Goal: Task Accomplishment & Management: Complete application form

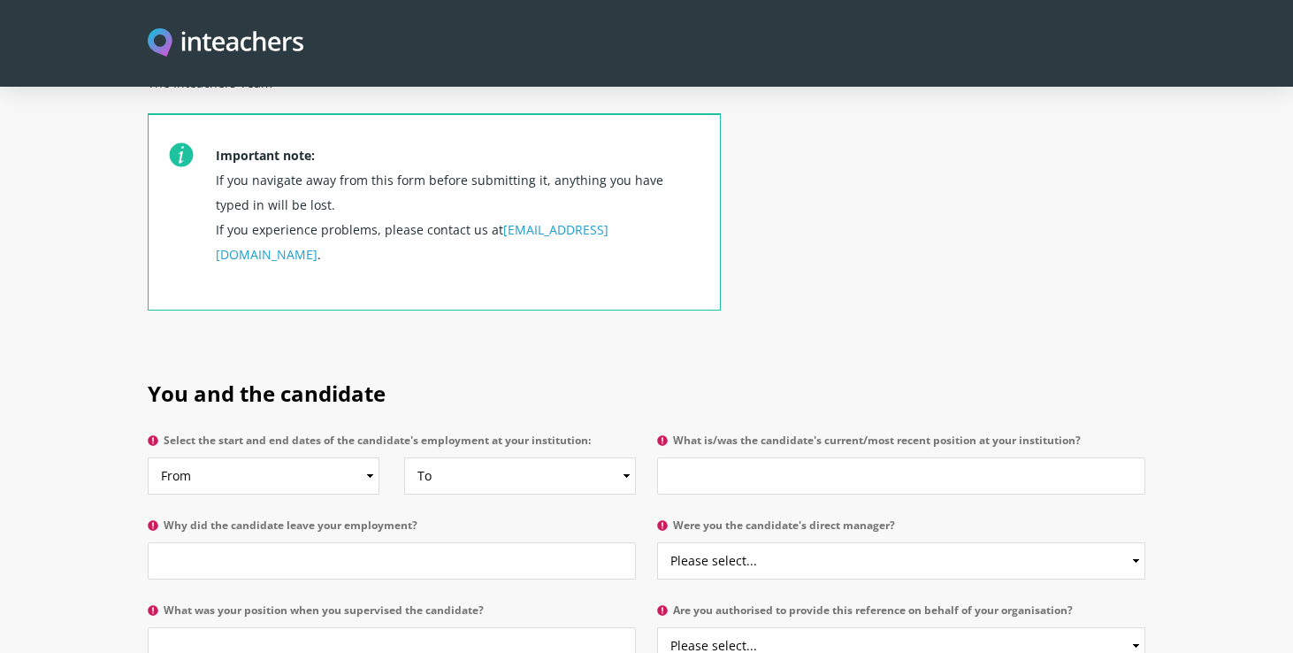
scroll to position [652, 0]
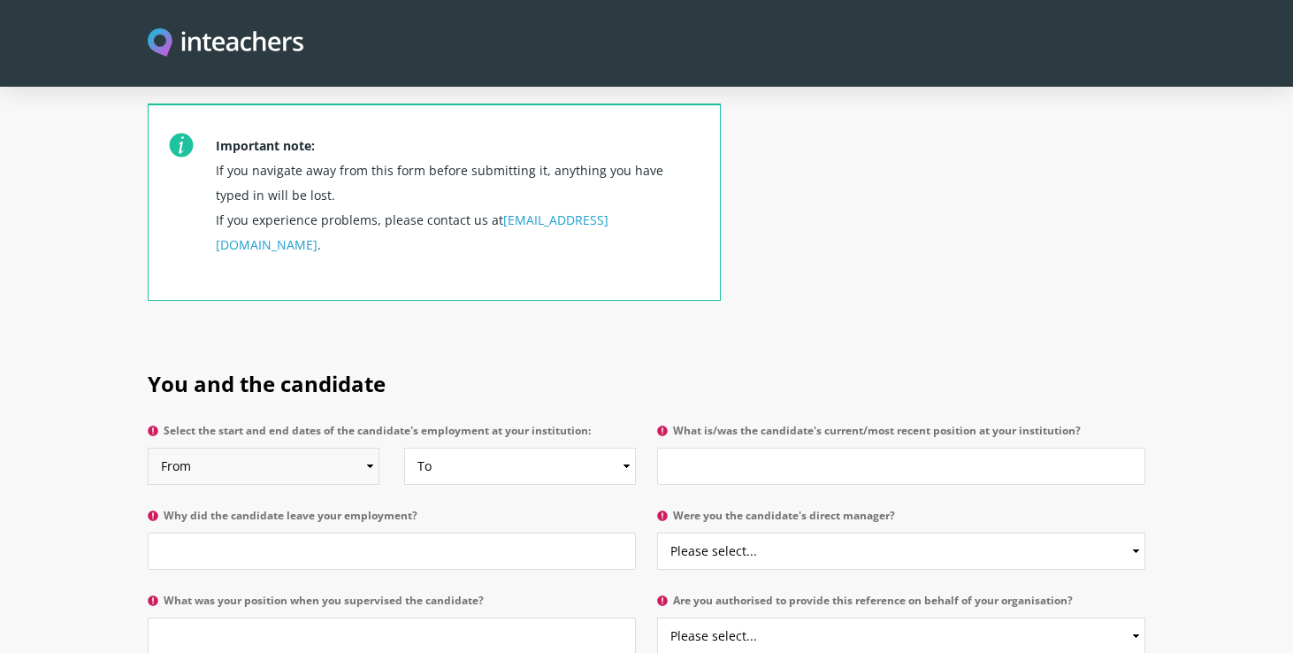
click at [360, 448] on select "From 2025 2024 2023 2022 2021 2020 2019 2018 2017 2016 2015 2014 2013 2012 2011…" at bounding box center [264, 466] width 232 height 37
select select "2024"
click at [148, 448] on select "From 2025 2024 2023 2022 2021 2020 2019 2018 2017 2016 2015 2014 2013 2012 2011…" at bounding box center [264, 466] width 232 height 37
click at [487, 448] on select "To Currently 2025 2024 2023 2022 2021 2020 2019 2018 2017 2016 2015 2014 2013 2…" at bounding box center [520, 466] width 232 height 37
select select
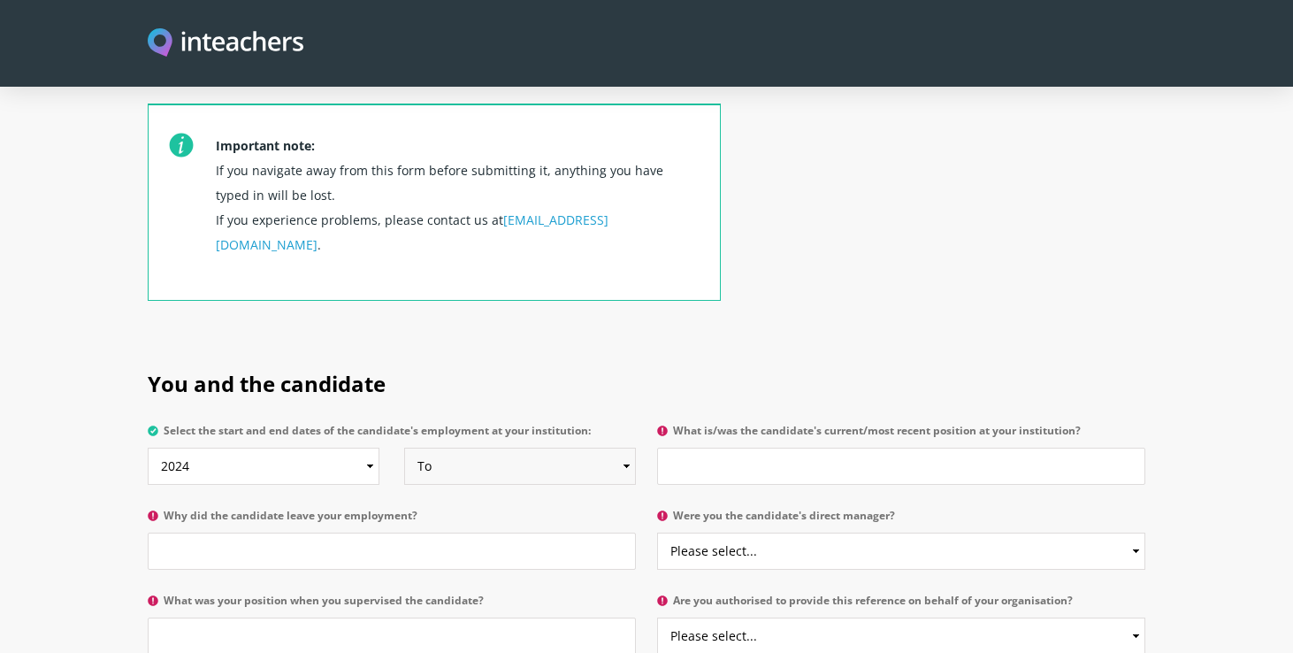
click at [404, 448] on select "To Currently 2025 2024 2023 2022 2021 2020 2019 2018 2017 2016 2015 2014 2013 2…" at bounding box center [520, 466] width 232 height 37
click at [694, 448] on input "What is/was the candidate's current/most recent position at your institution?" at bounding box center [901, 466] width 488 height 37
type input "Science Technician"
click at [440, 533] on input "Why did the candidate leave your employment?" at bounding box center [392, 551] width 488 height 37
type input "a"
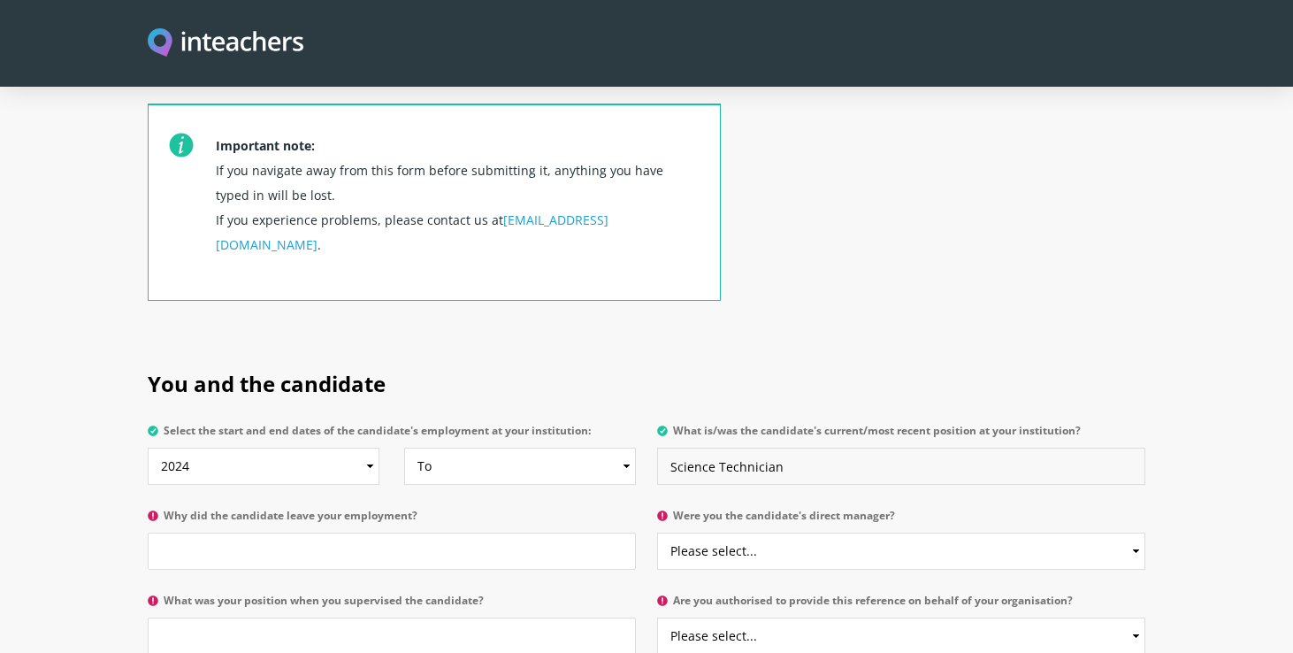
click at [671, 448] on input "Science Technician" at bounding box center [901, 466] width 488 height 37
type input "Supply Science Technician"
click at [479, 533] on input "Why did the candidate leave your employment?" at bounding box center [392, 551] width 488 height 37
type input "contracted teaching assistant position"
click at [726, 533] on select "Please select... Yes No" at bounding box center [901, 551] width 488 height 37
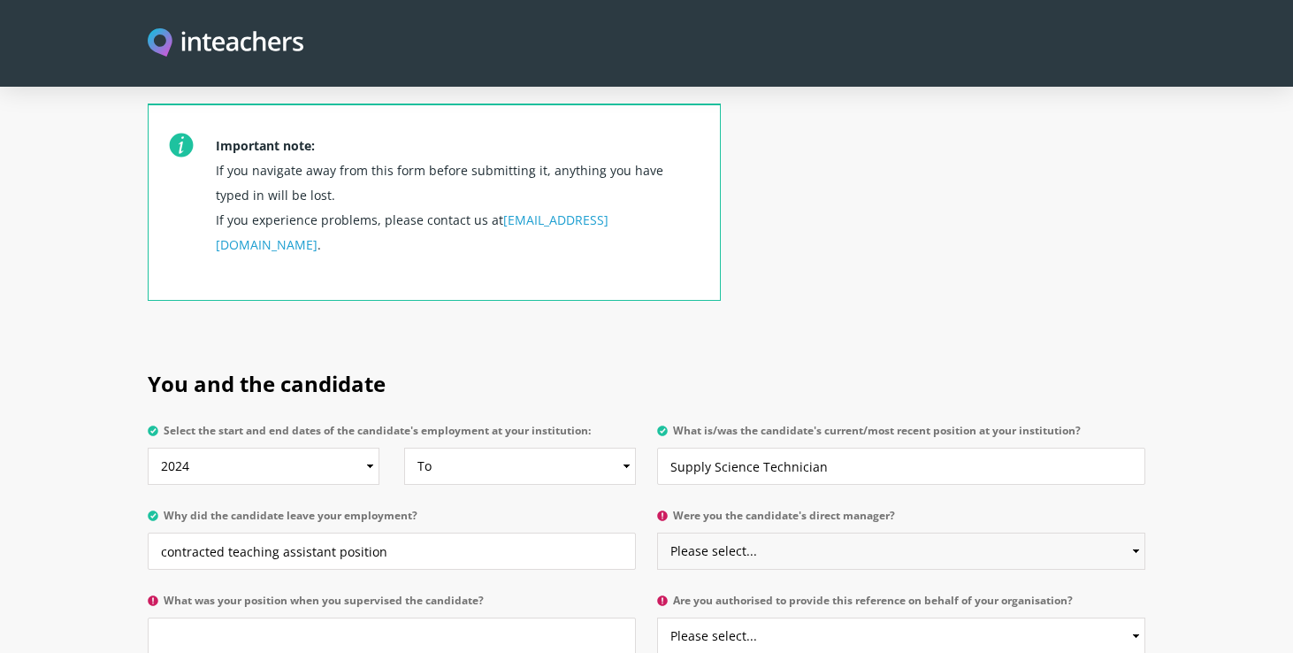
select select "Yes"
click at [657, 533] on select "Please select... Yes No" at bounding box center [901, 551] width 488 height 37
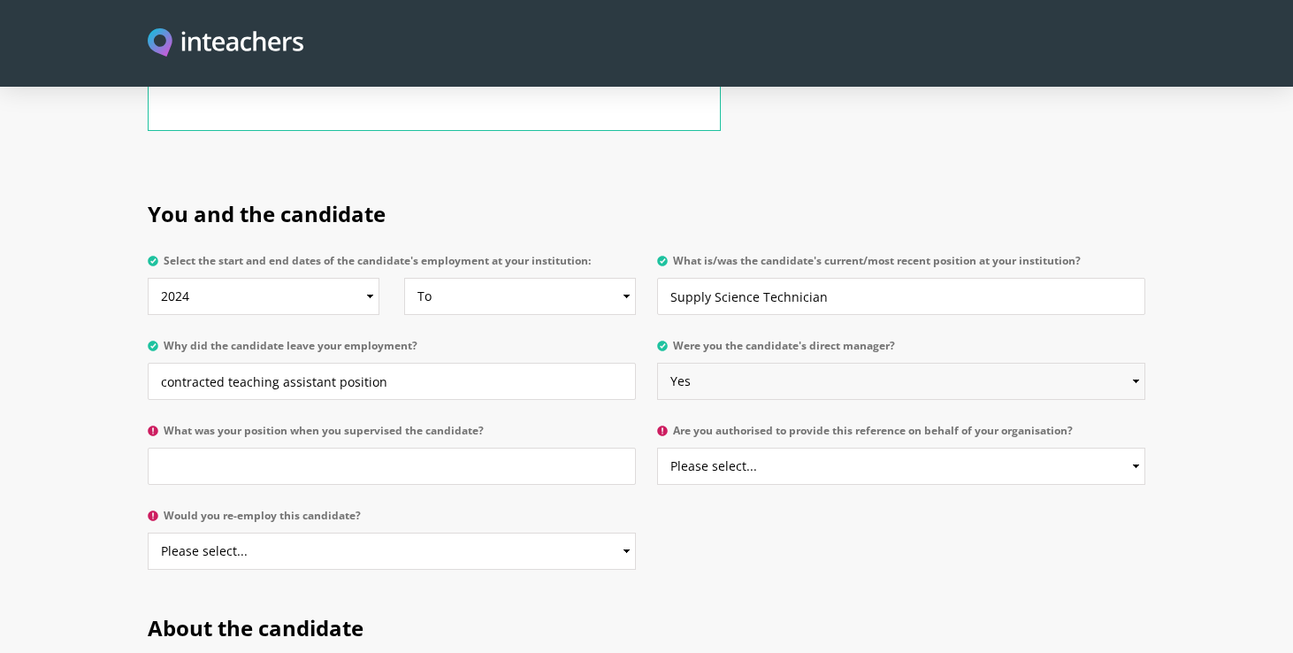
scroll to position [838, 0]
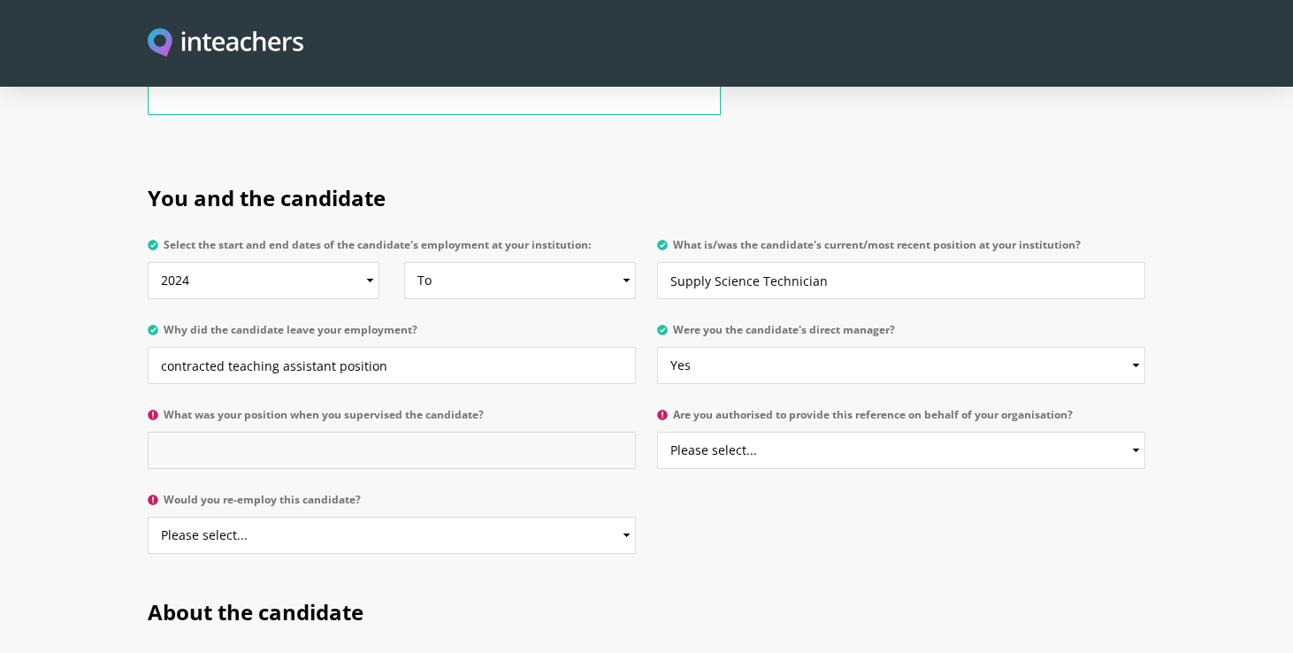
click at [484, 432] on input "What was your position when you supervised the candidate?" at bounding box center [392, 450] width 488 height 37
type input "head of science"
click at [797, 432] on select "Please select... Yes No" at bounding box center [901, 450] width 488 height 37
select select "Yes"
click at [657, 432] on select "Please select... Yes No" at bounding box center [901, 450] width 488 height 37
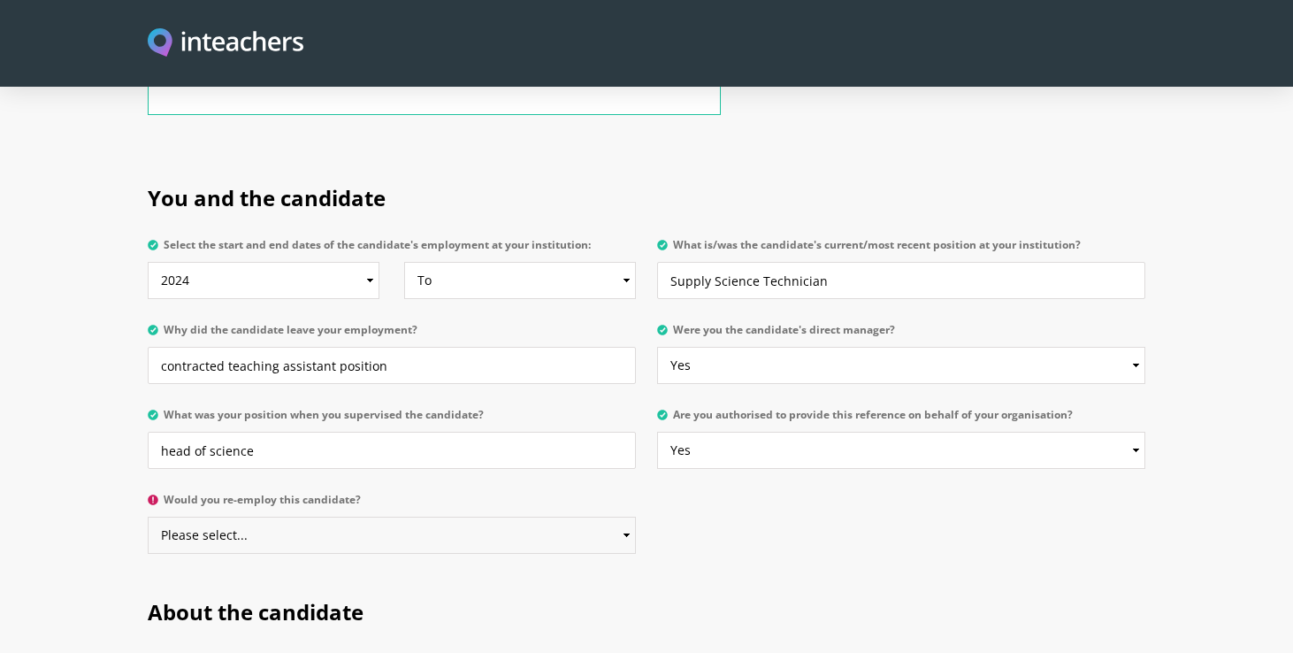
click at [525, 517] on select "Please select... Yes No" at bounding box center [392, 535] width 488 height 37
select select "Yes"
click at [148, 517] on select "Please select... Yes No" at bounding box center [392, 535] width 488 height 37
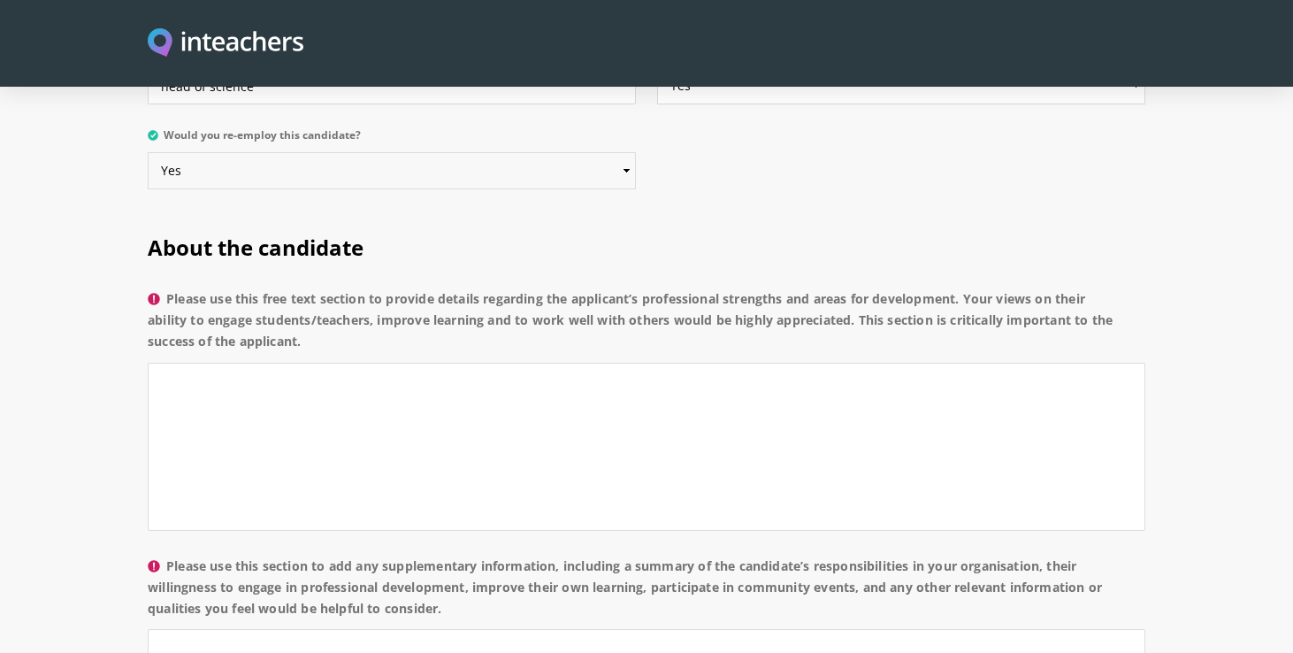
scroll to position [1201, 0]
click at [340, 364] on textarea "Please use this free text section to provide details regarding the applicant’s …" at bounding box center [647, 448] width 998 height 168
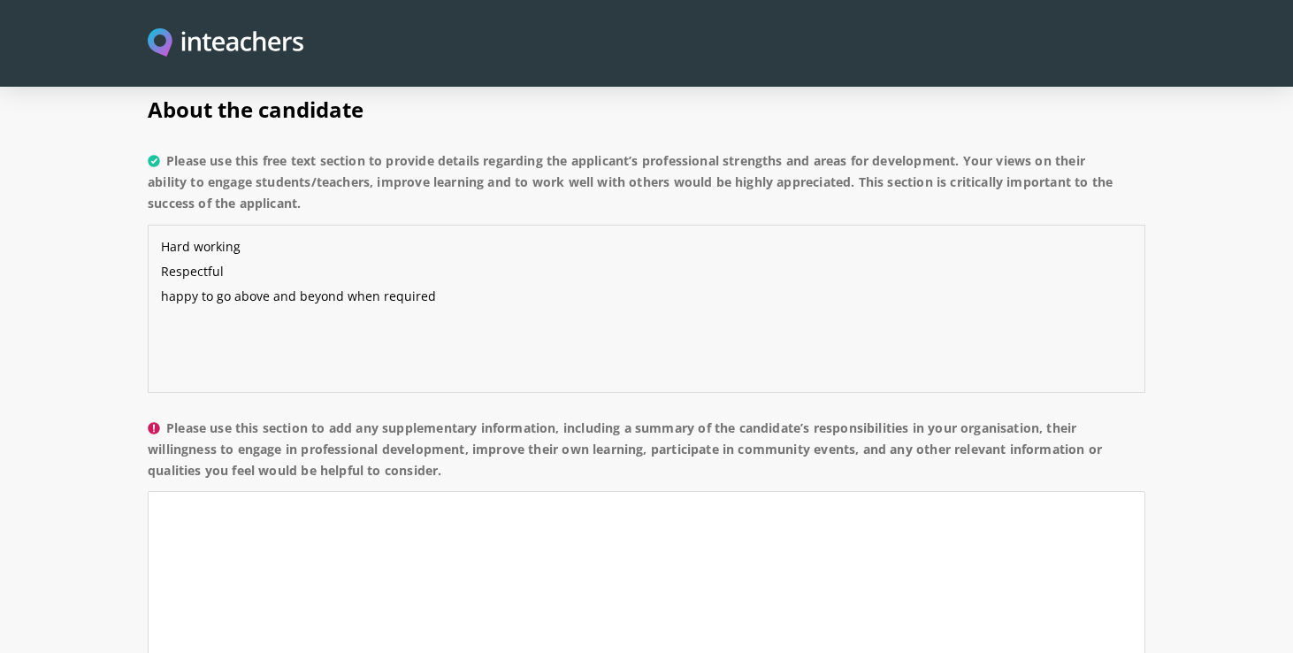
scroll to position [1351, 0]
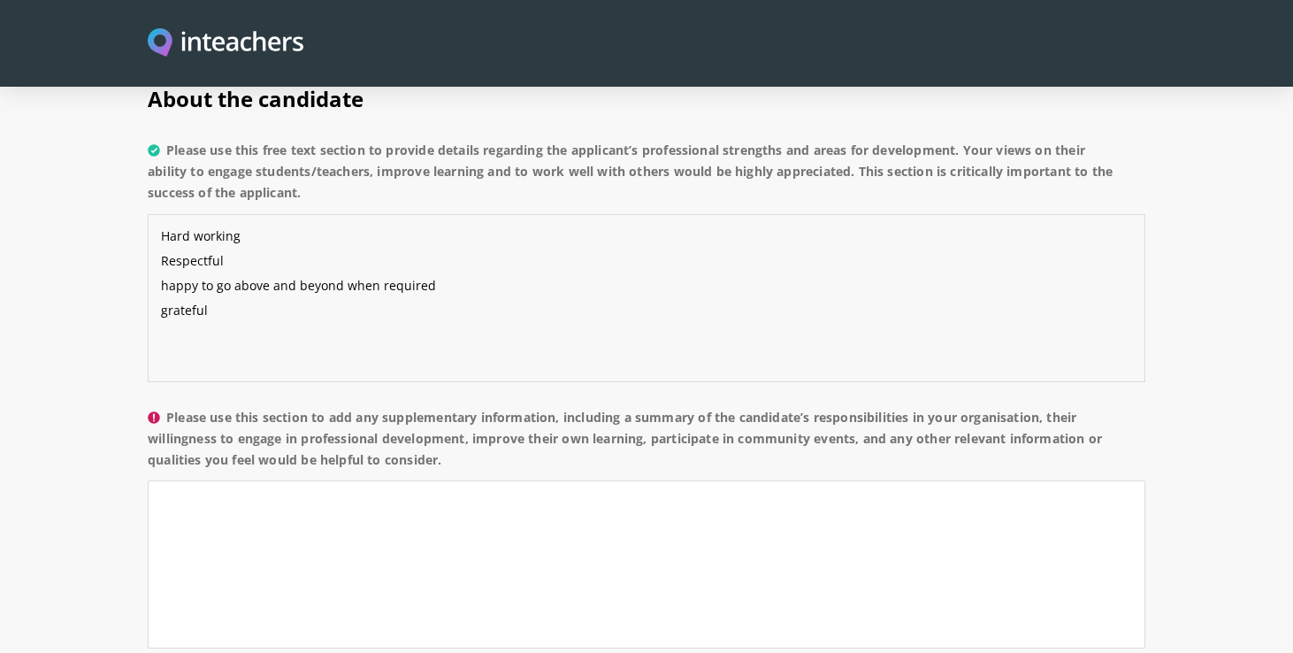
click at [222, 262] on textarea "Hard working Respectful happy to go above and beyond when required grateful" at bounding box center [647, 298] width 998 height 168
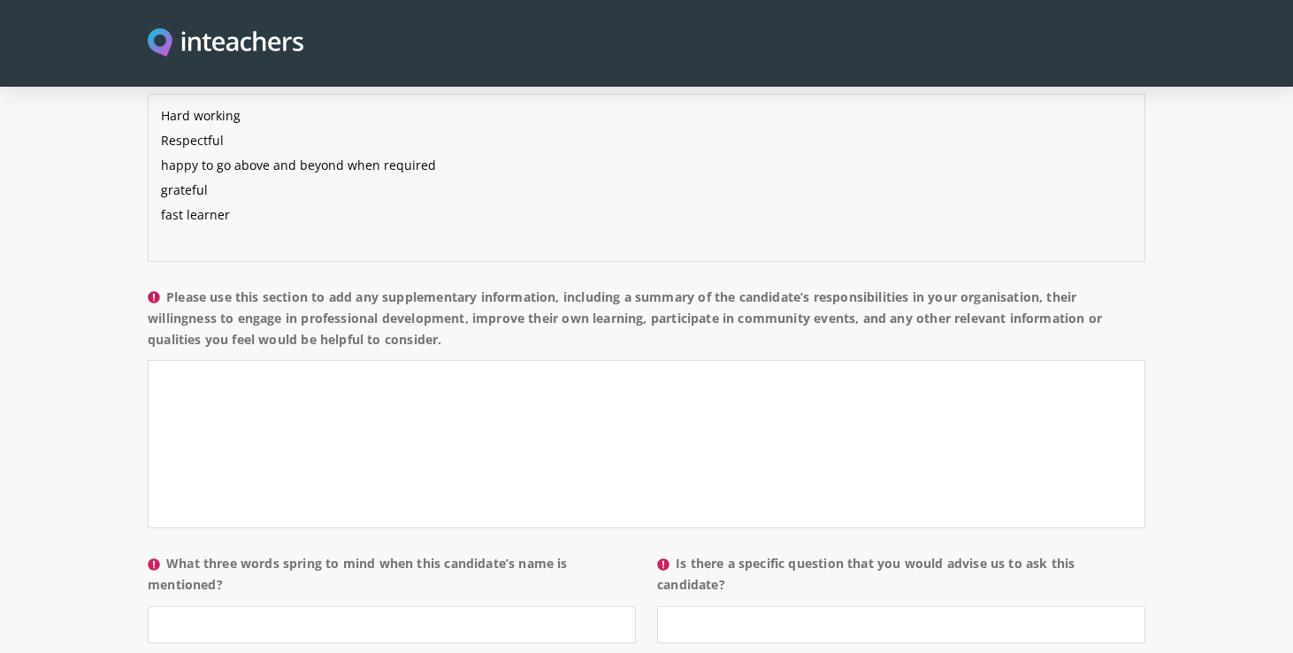
scroll to position [1475, 0]
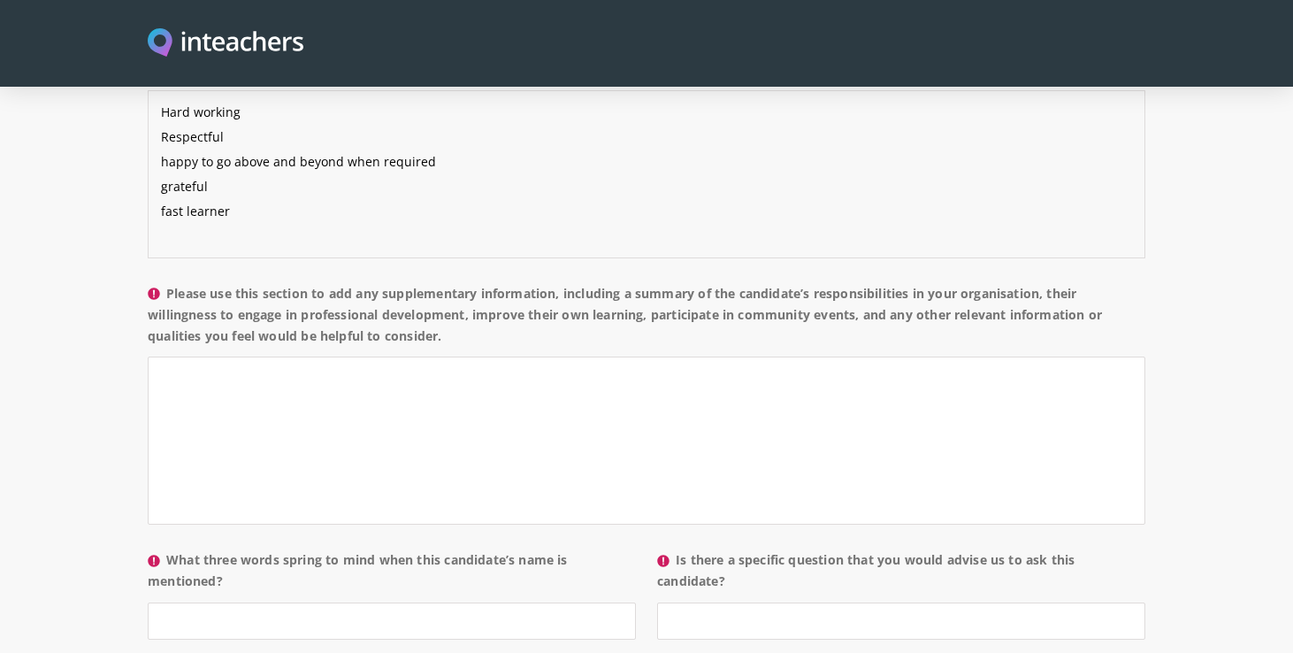
type textarea "Hard working Respectful happy to go above and beyond when required grateful fas…"
click at [238, 357] on textarea "Please use this section to add any supplementary information, including a summa…" at bounding box center [647, 441] width 998 height 168
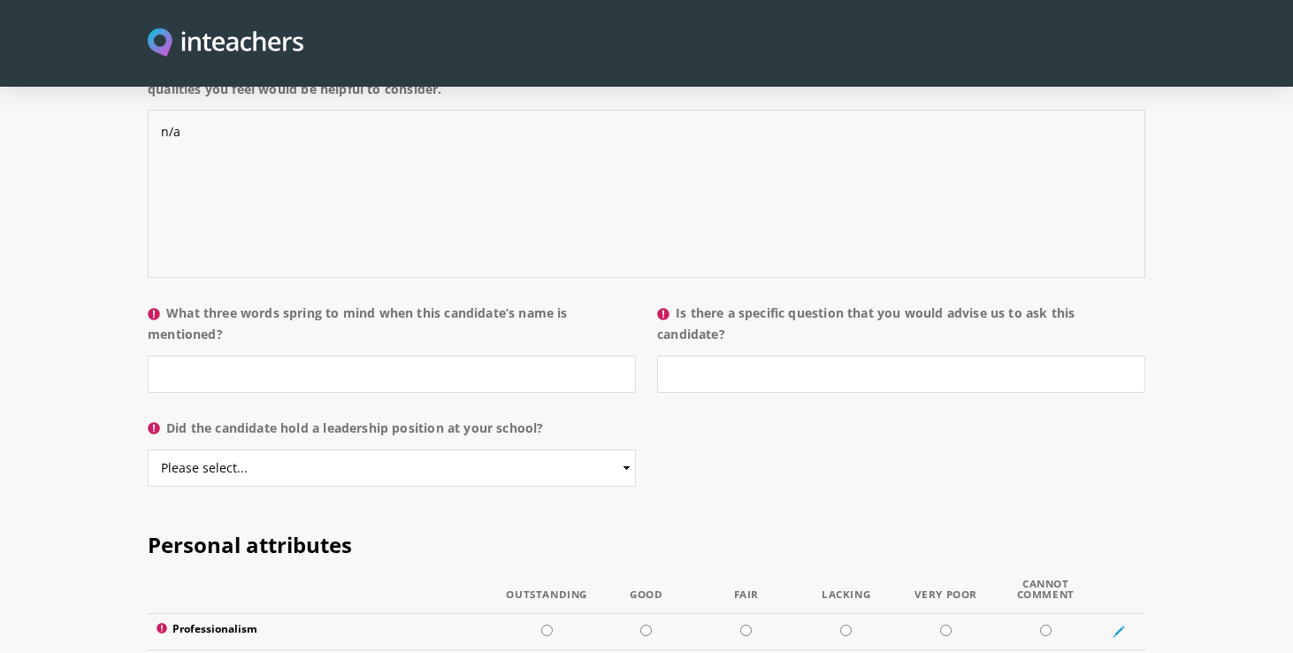
scroll to position [1753, 0]
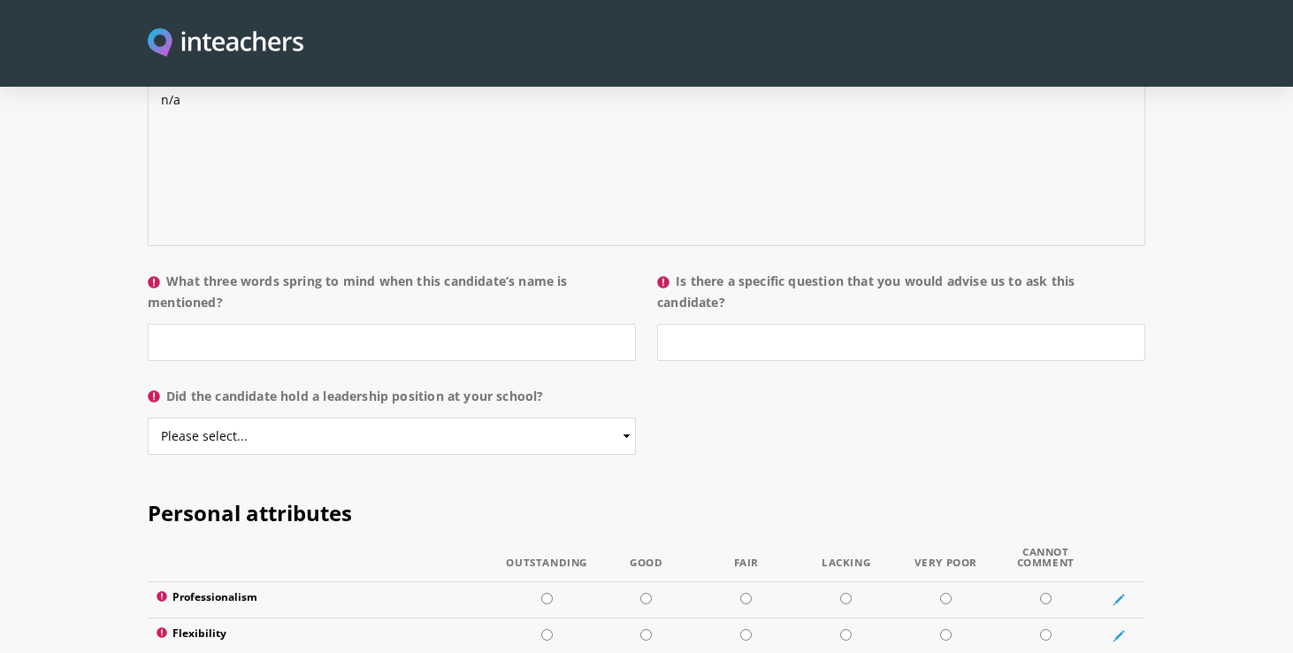
type textarea "n/a"
click at [222, 324] on input "What three words spring to mind when this candidate’s name is mentioned?" at bounding box center [392, 342] width 488 height 37
type input "kind, hard working, consistent"
click at [738, 324] on input "Is there a specific question that you would advise us to ask this candidate?" at bounding box center [901, 342] width 488 height 37
type input "no"
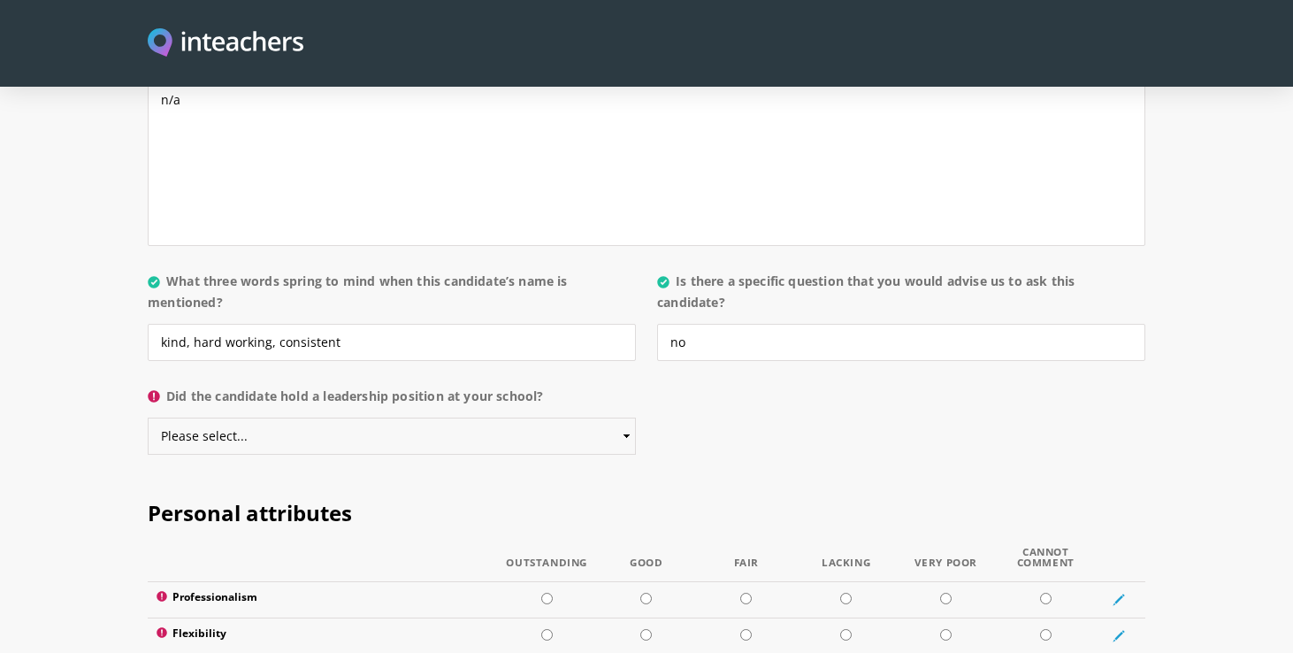
click at [433, 418] on select "Please select... Yes No" at bounding box center [392, 436] width 488 height 37
select select "No"
click at [148, 418] on select "Please select... Yes No" at bounding box center [392, 436] width 488 height 37
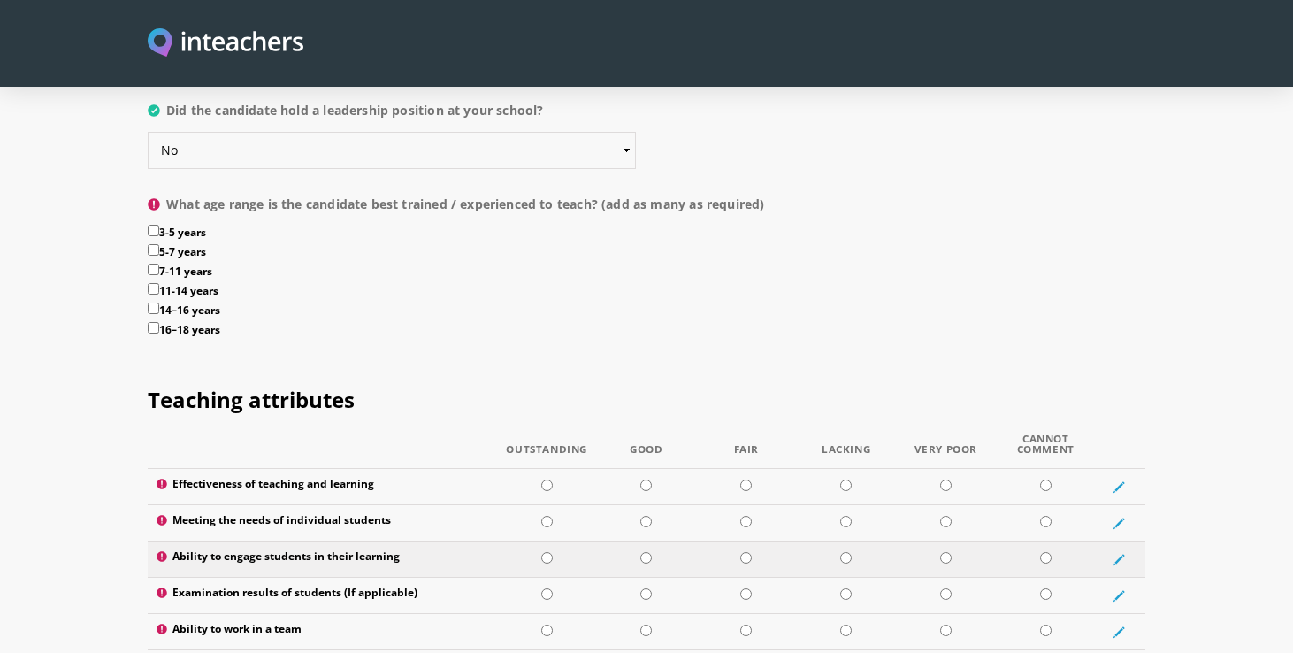
scroll to position [1999, 0]
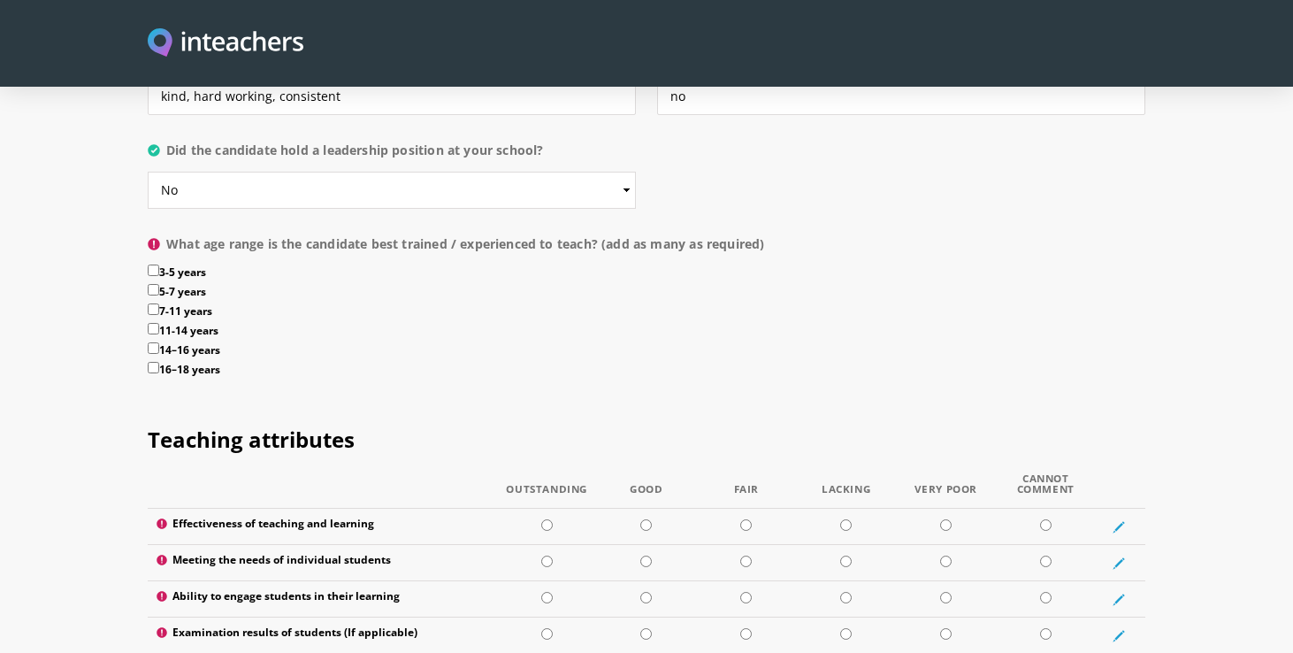
click at [155, 265] on input "3-5 years" at bounding box center [154, 271] width 12 height 12
checkbox input "true"
click at [153, 284] on input "5-7 years" at bounding box center [154, 290] width 12 height 12
checkbox input "true"
click at [155, 303] on input "7-11 years" at bounding box center [154, 309] width 12 height 12
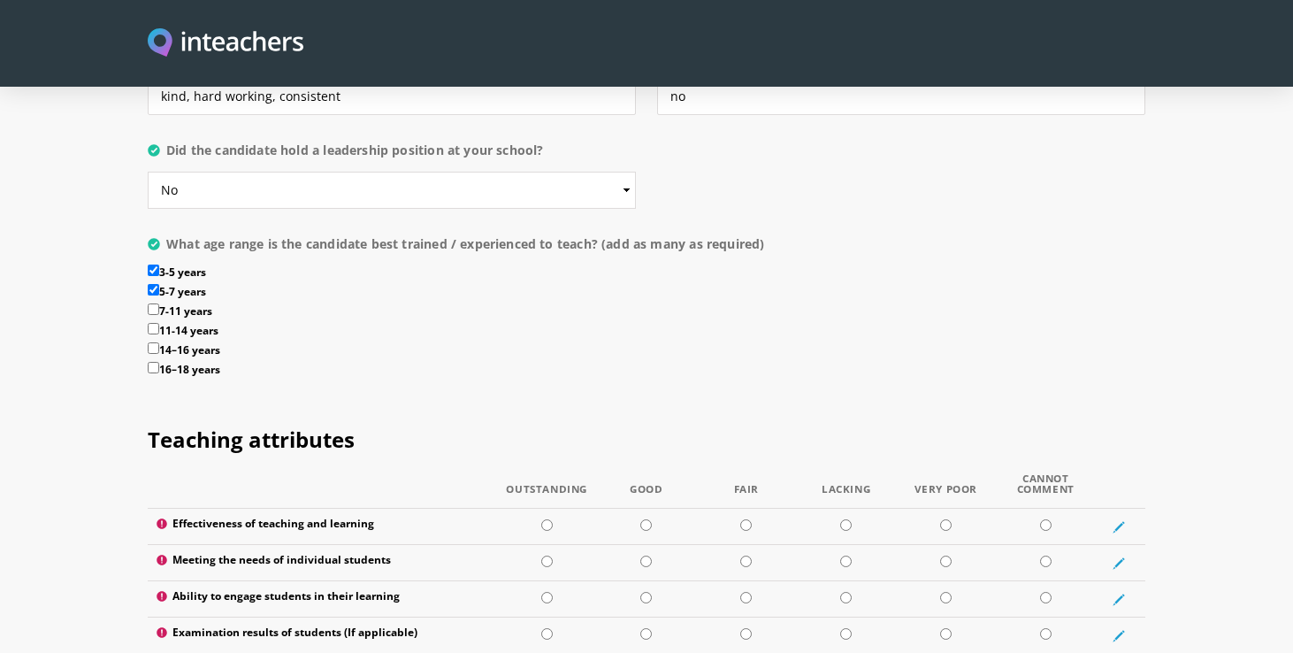
checkbox input "true"
click at [151, 323] on input "11-14 years" at bounding box center [154, 329] width 12 height 12
checkbox input "true"
click at [152, 342] on input "14–16 years" at bounding box center [154, 348] width 12 height 12
checkbox input "true"
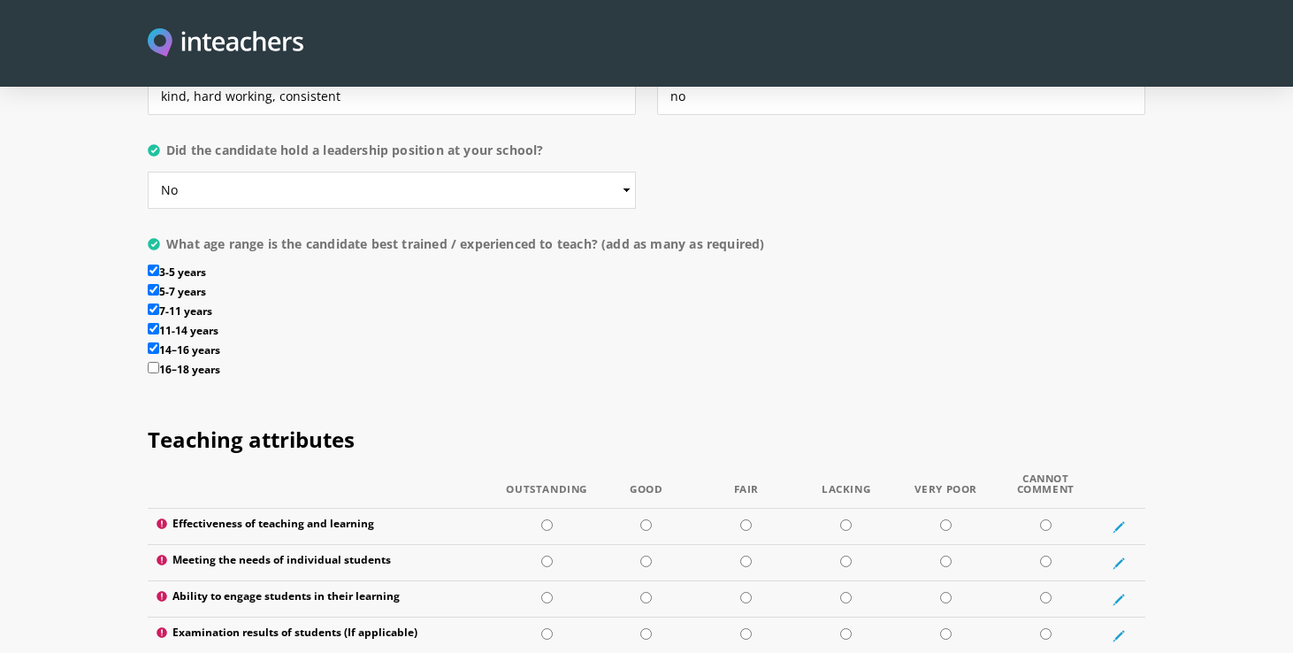
click at [154, 362] on input "16–18 years" at bounding box center [154, 368] width 12 height 12
checkbox input "true"
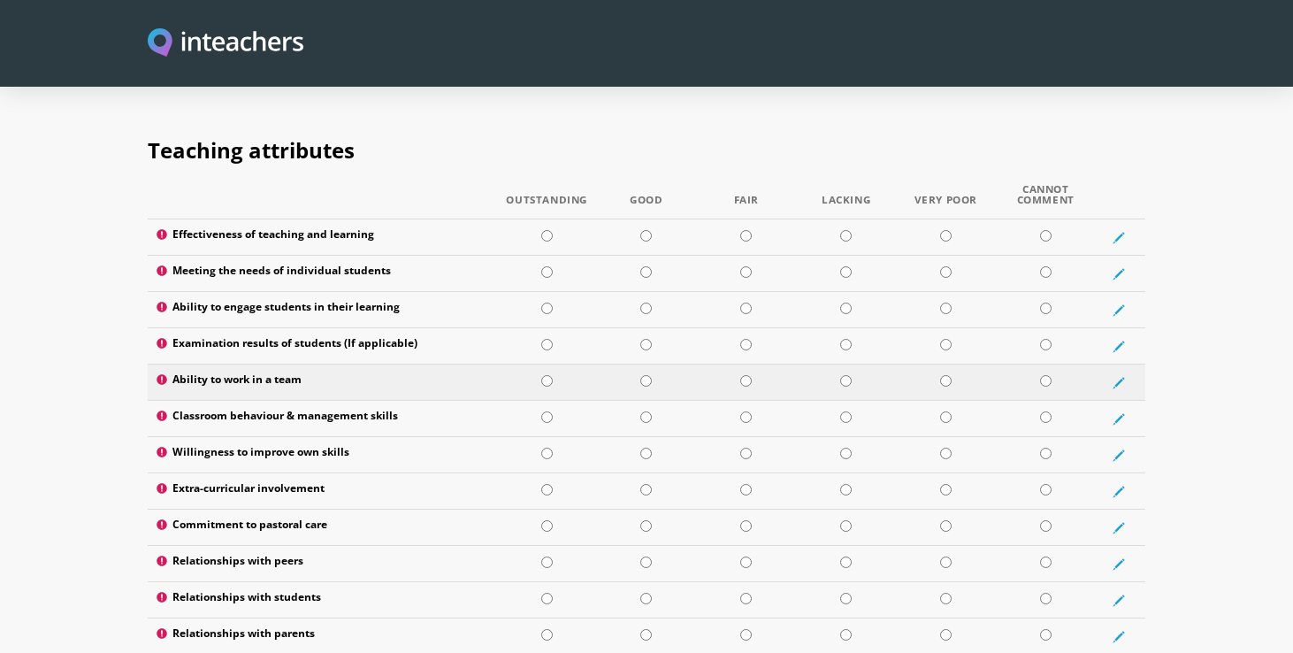
scroll to position [2306, 0]
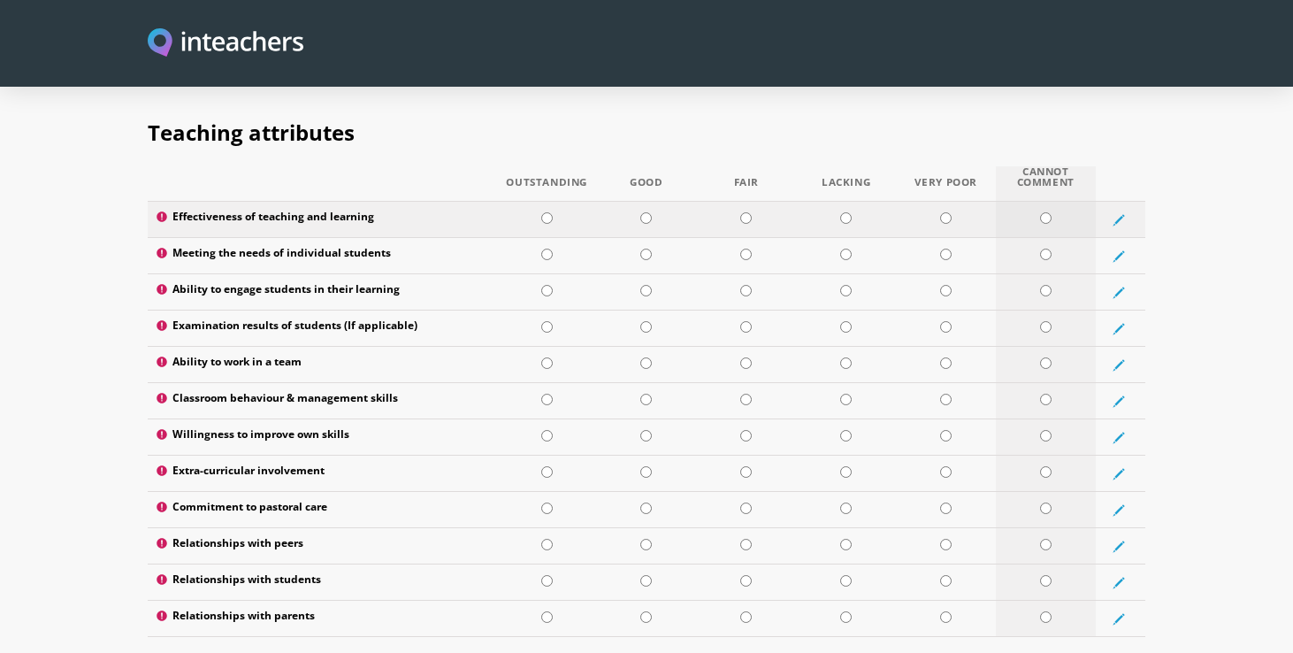
click at [1044, 212] on input "radio" at bounding box center [1046, 218] width 12 height 12
radio input "true"
click at [1042, 249] on input "radio" at bounding box center [1046, 255] width 12 height 12
radio input "true"
click at [1049, 285] on input "radio" at bounding box center [1046, 291] width 12 height 12
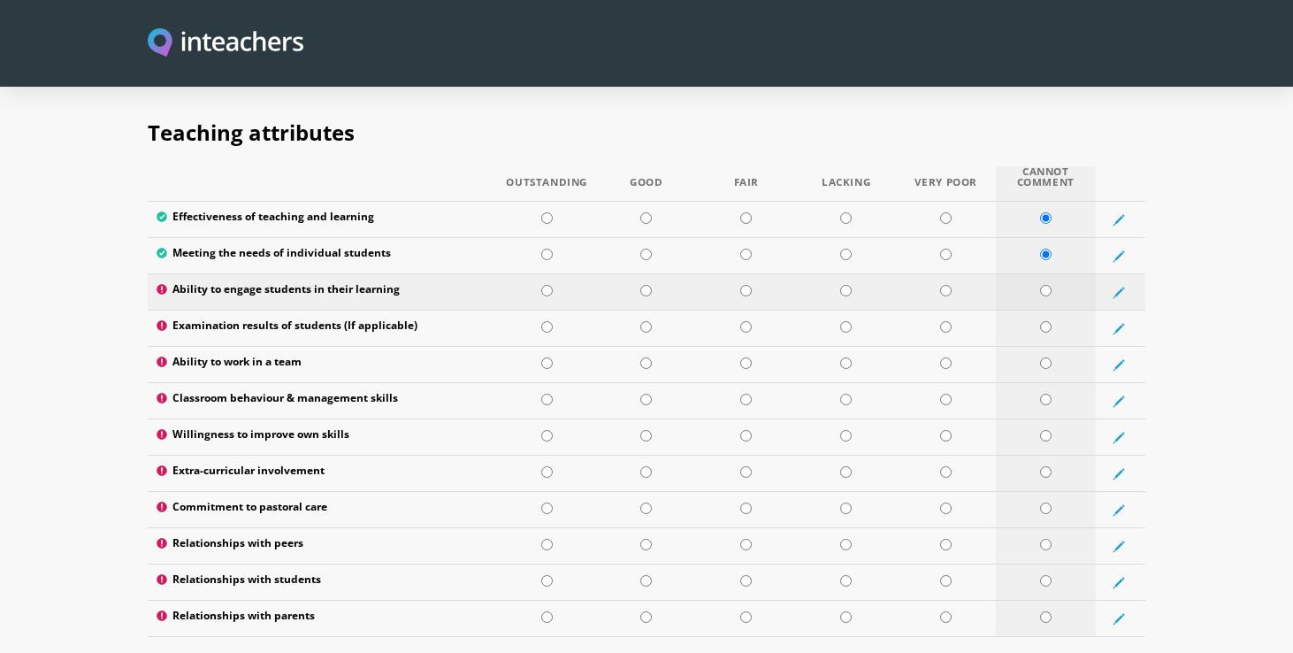
radio input "true"
click at [1047, 321] on input "radio" at bounding box center [1046, 327] width 12 height 12
radio input "true"
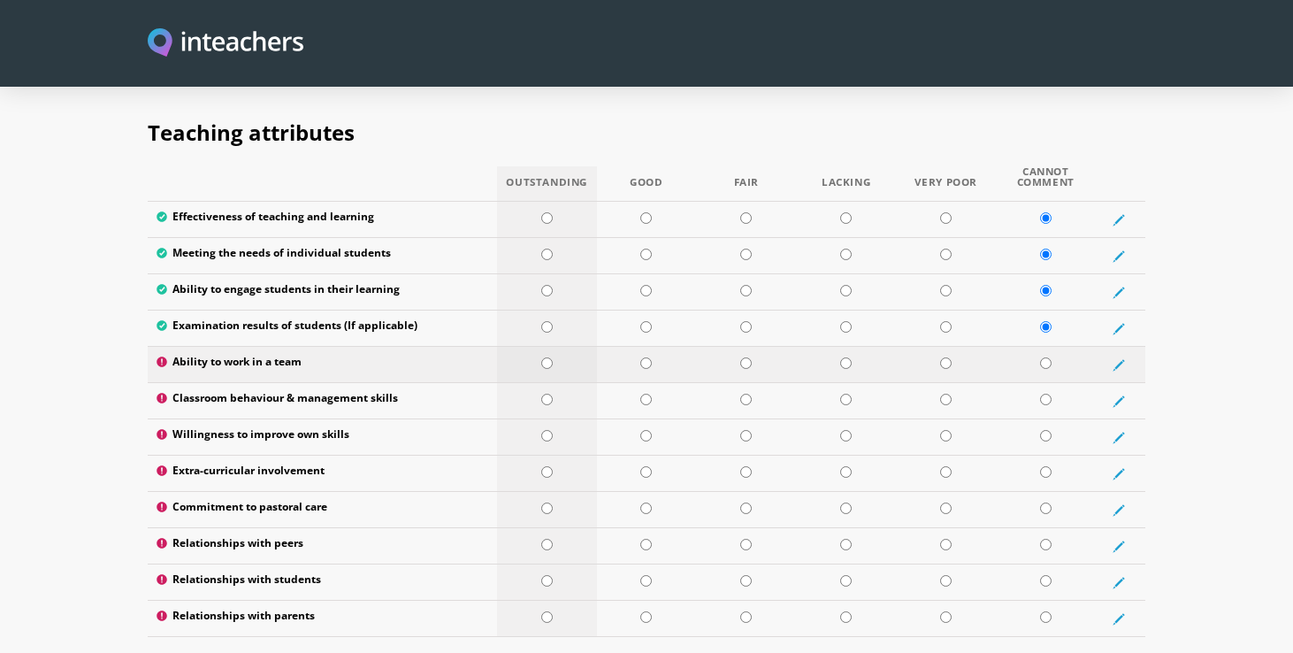
click at [554, 347] on td at bounding box center [547, 365] width 100 height 36
radio input "true"
click at [1051, 394] on input "radio" at bounding box center [1046, 400] width 12 height 12
radio input "true"
click at [548, 430] on input "radio" at bounding box center [547, 436] width 12 height 12
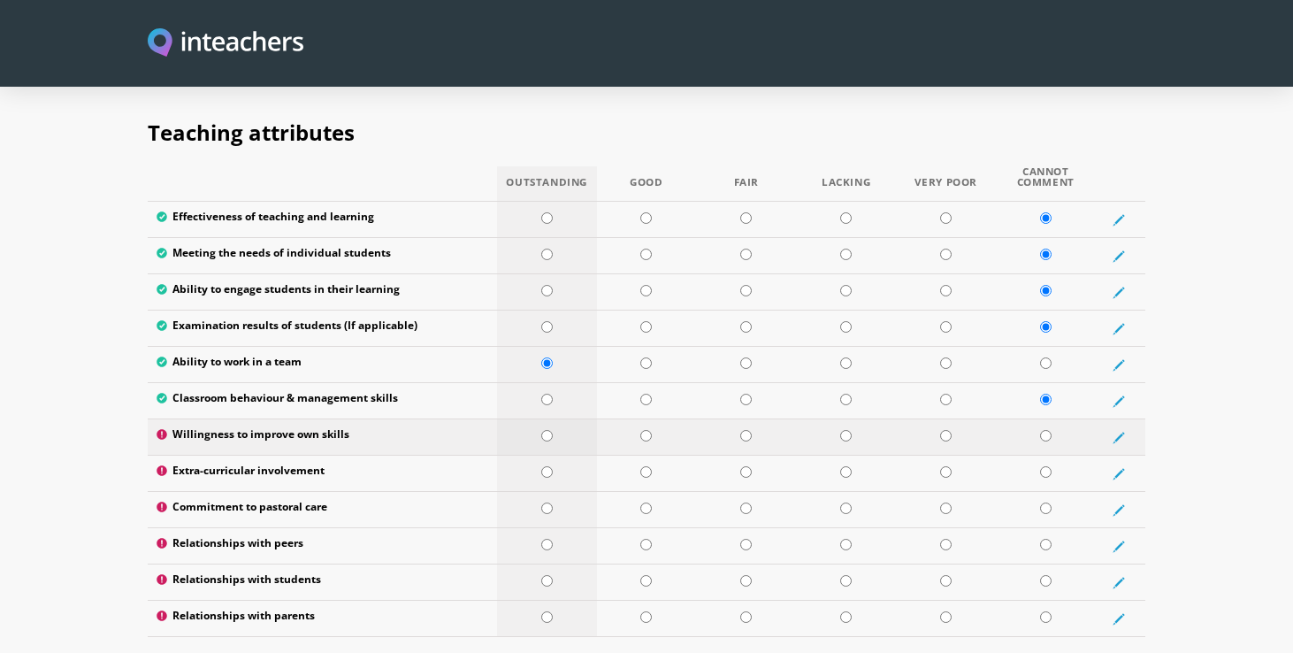
radio input "true"
click at [548, 466] on input "radio" at bounding box center [547, 472] width 12 height 12
radio input "true"
click at [544, 539] on input "radio" at bounding box center [547, 545] width 12 height 12
radio input "true"
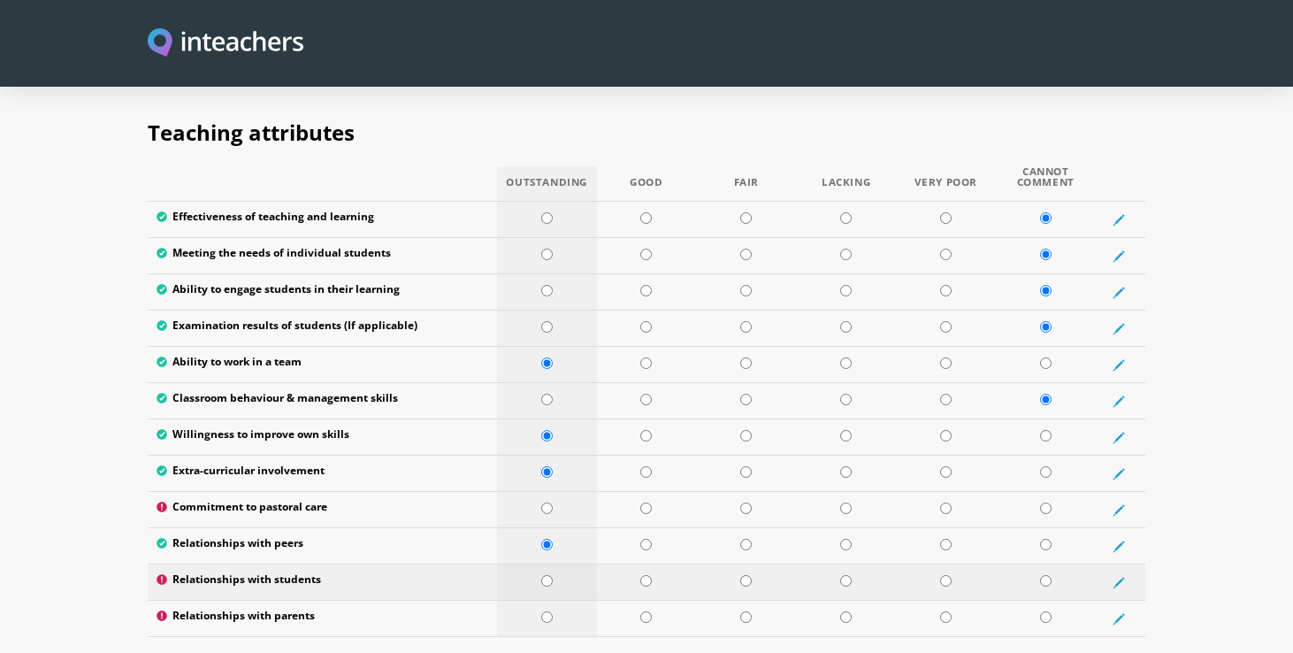
click at [548, 564] on td at bounding box center [547, 582] width 100 height 36
radio input "true"
click at [552, 611] on input "radio" at bounding box center [547, 617] width 12 height 12
radio input "true"
click at [547, 502] on input "radio" at bounding box center [547, 508] width 12 height 12
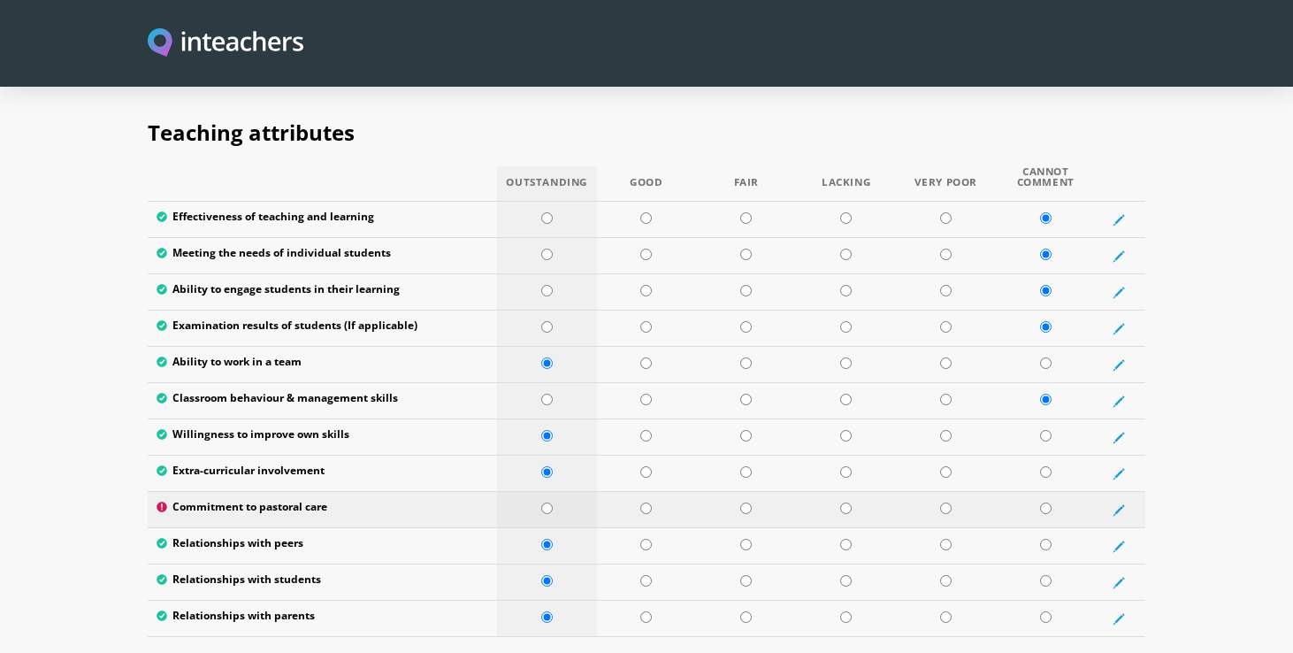
radio input "true"
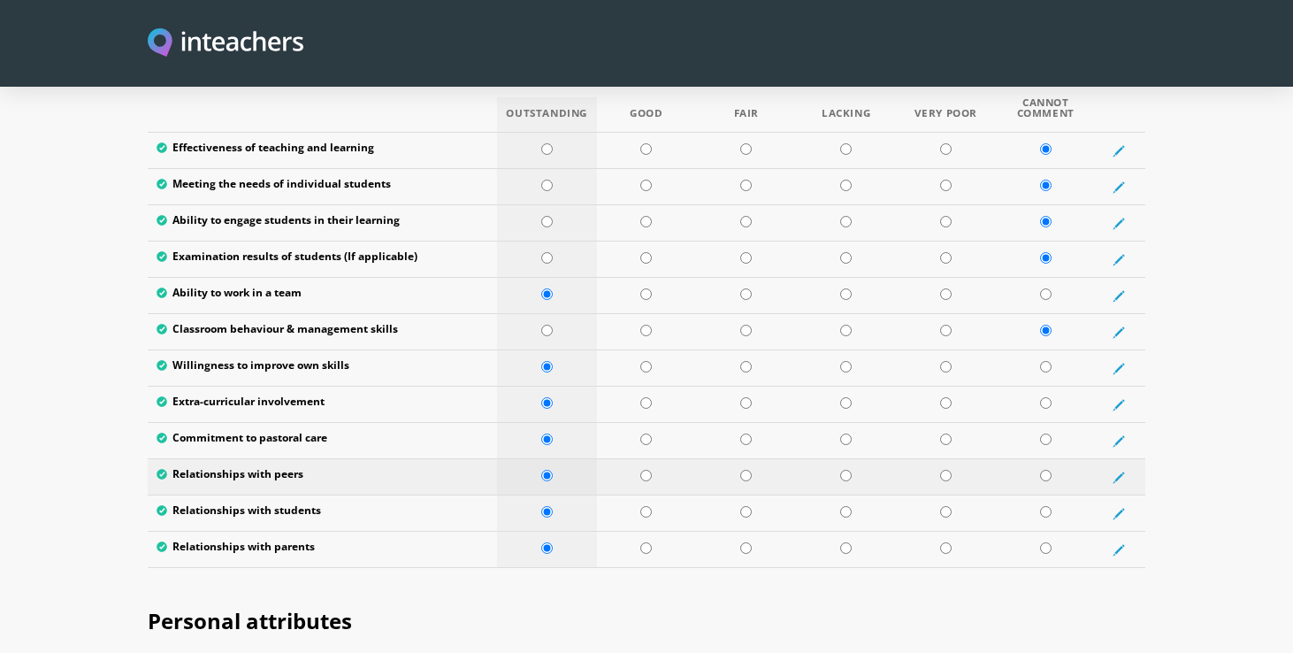
scroll to position [2381, 0]
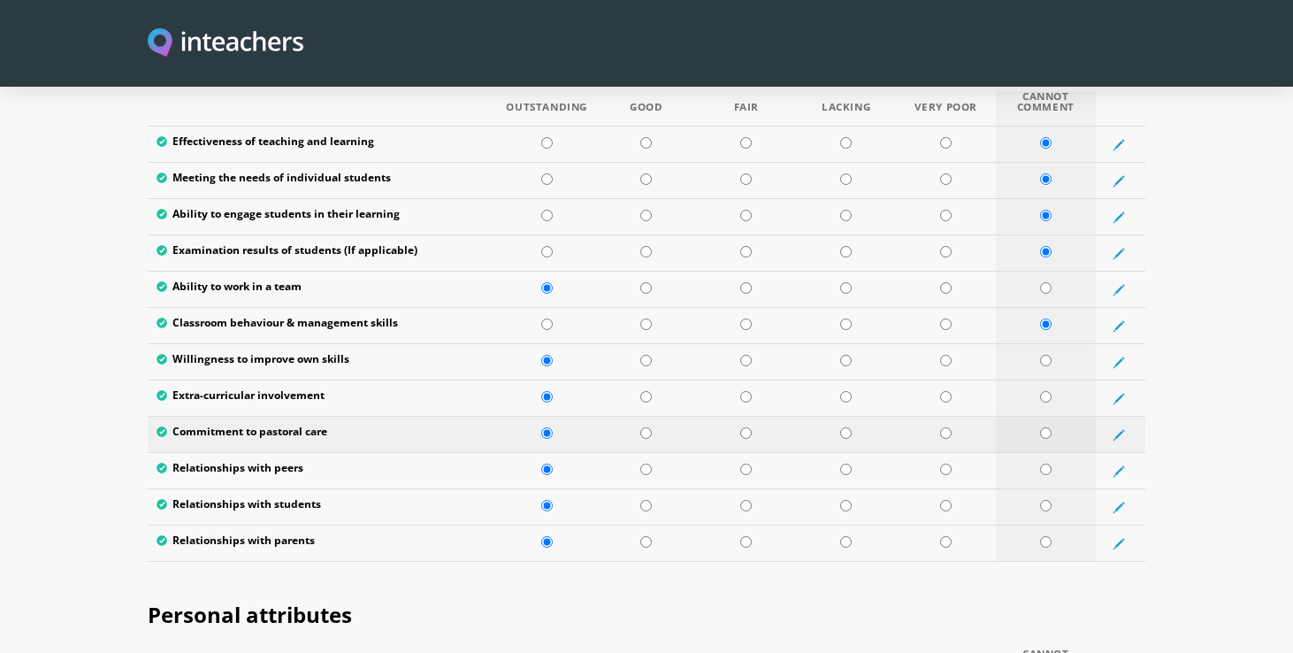
click at [1040, 427] on input "radio" at bounding box center [1046, 433] width 12 height 12
radio input "true"
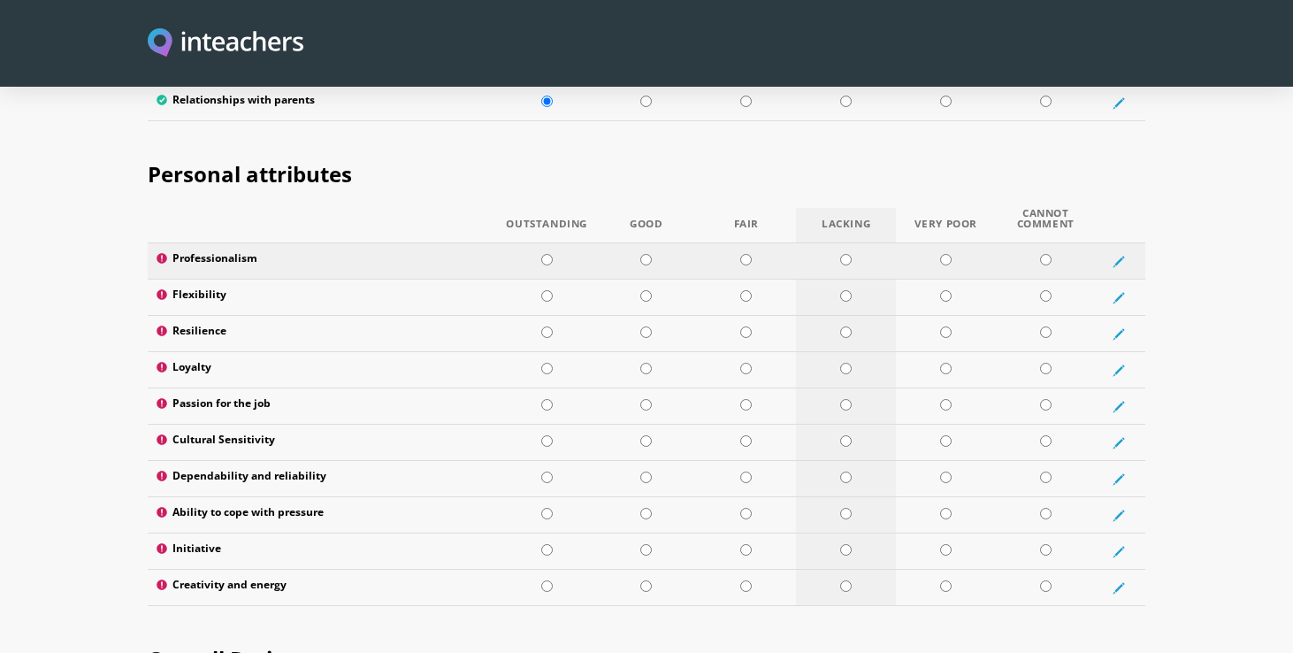
scroll to position [2823, 0]
click at [549, 253] on input "radio" at bounding box center [547, 259] width 12 height 12
radio input "true"
click at [548, 289] on input "radio" at bounding box center [547, 295] width 12 height 12
radio input "true"
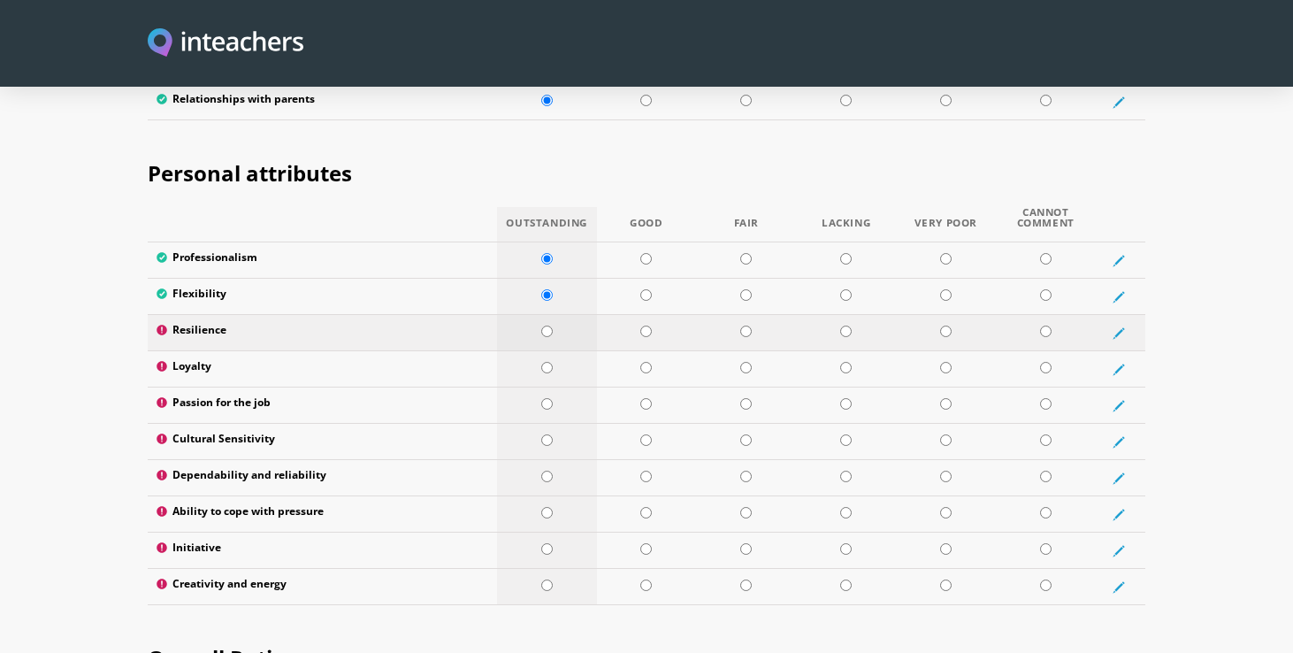
click at [552, 315] on td at bounding box center [547, 333] width 100 height 36
radio input "true"
click at [548, 362] on input "radio" at bounding box center [547, 368] width 12 height 12
radio input "true"
click at [547, 398] on input "radio" at bounding box center [547, 404] width 12 height 12
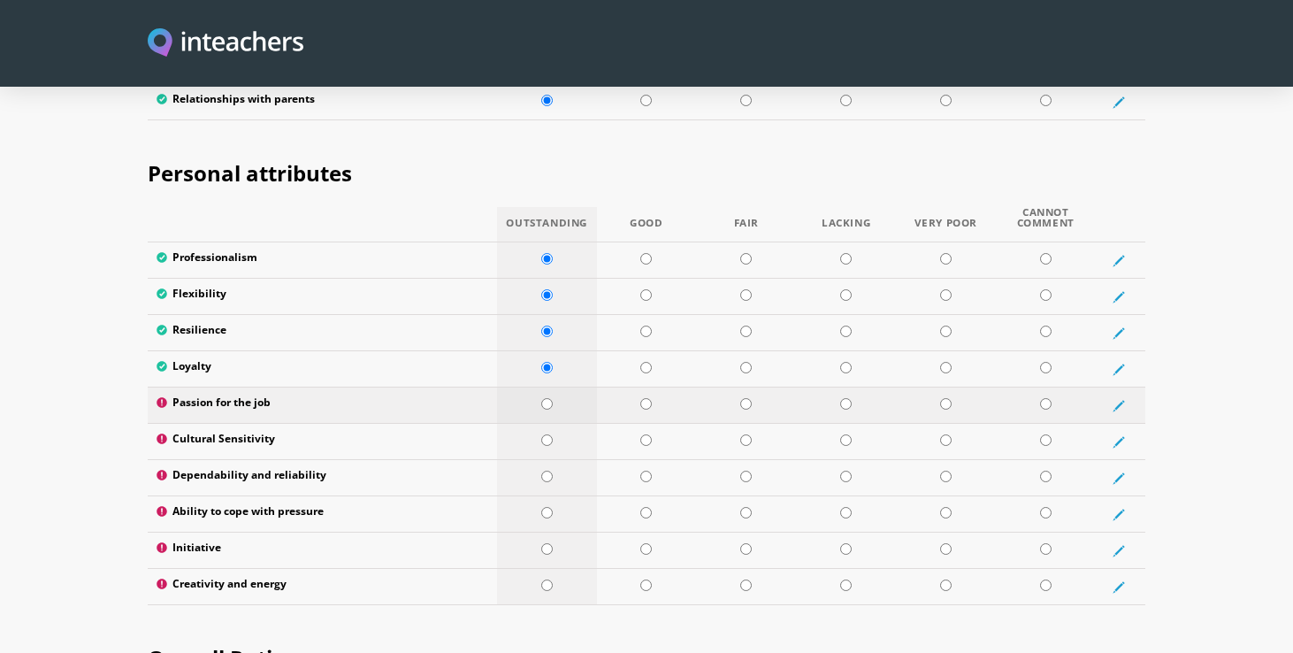
radio input "true"
click at [552, 434] on input "radio" at bounding box center [547, 440] width 12 height 12
radio input "true"
click at [547, 471] on input "radio" at bounding box center [547, 477] width 12 height 12
radio input "true"
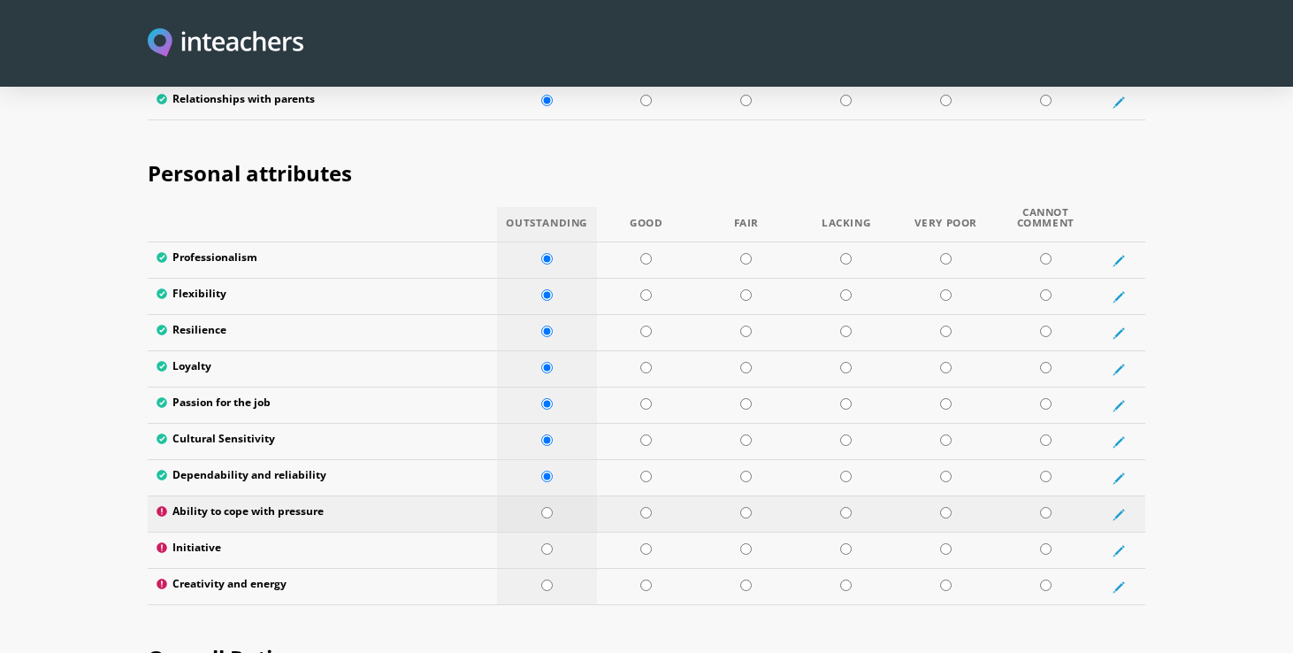
click at [551, 507] on input "radio" at bounding box center [547, 513] width 12 height 12
radio input "true"
click at [550, 533] on td at bounding box center [547, 551] width 100 height 36
radio input "true"
click at [549, 569] on td at bounding box center [547, 587] width 100 height 36
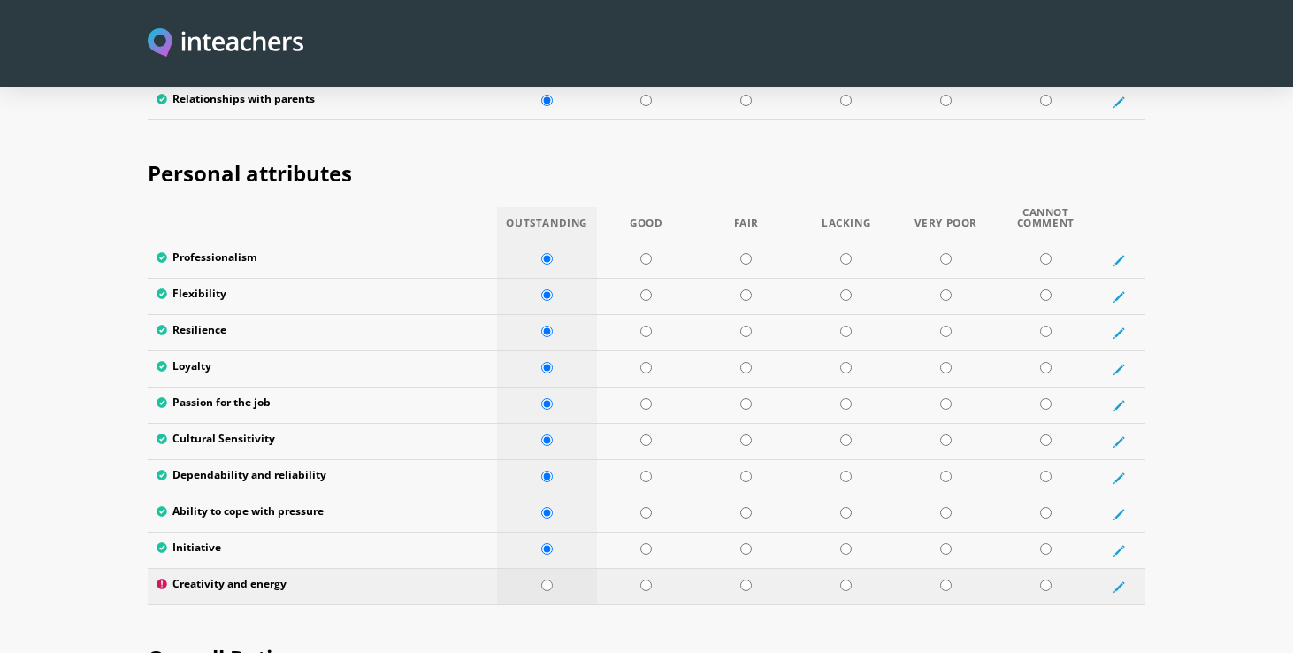
radio input "true"
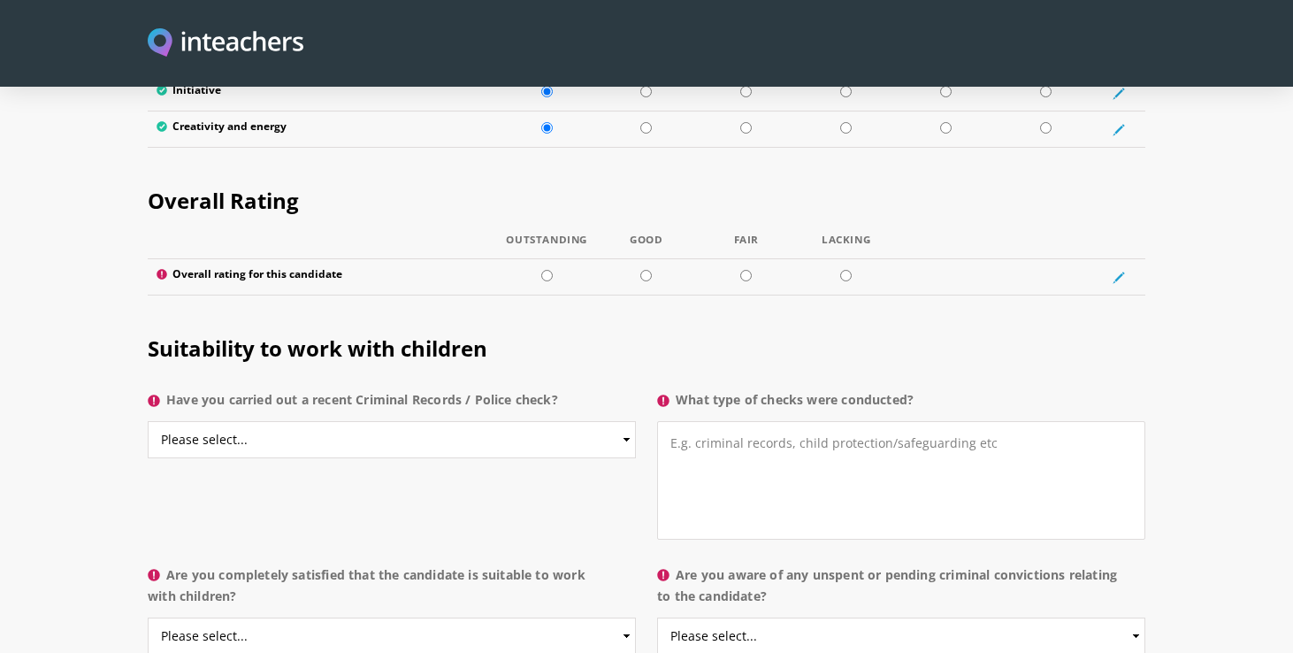
scroll to position [3286, 0]
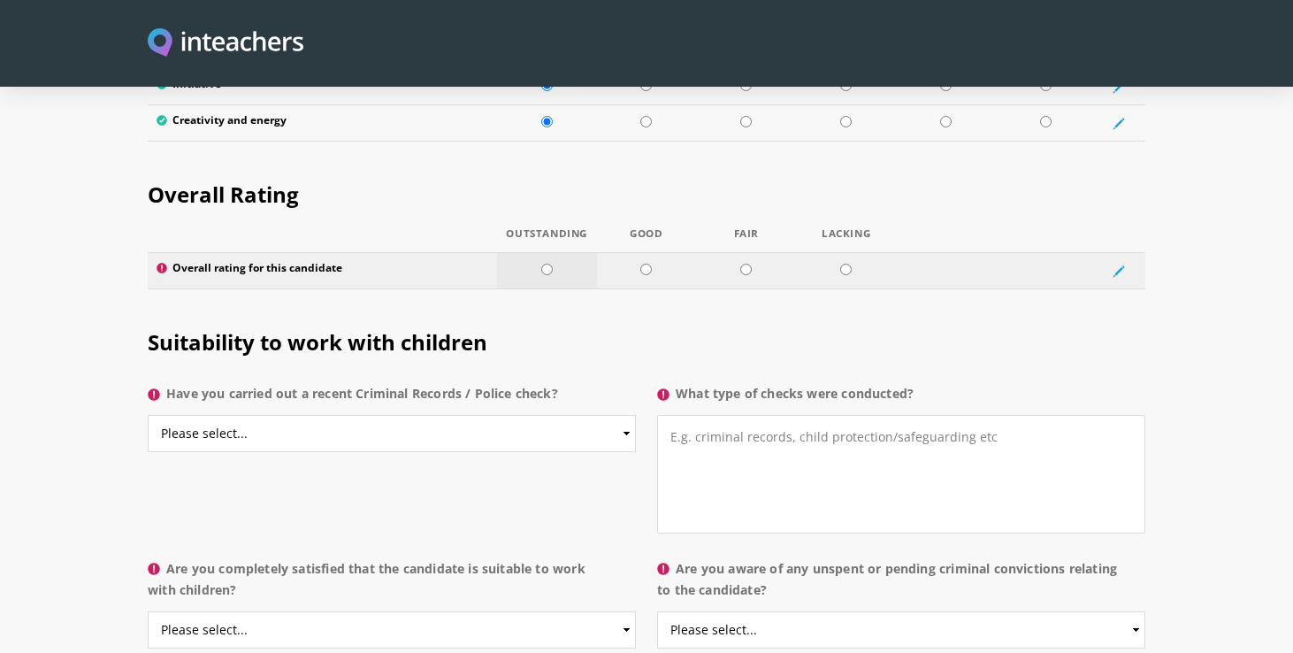
click at [548, 264] on input "radio" at bounding box center [547, 270] width 12 height 12
radio input "true"
click at [533, 415] on select "Please select... Yes No Do not know" at bounding box center [392, 433] width 488 height 37
select select "Do not know"
click at [148, 415] on select "Please select... Yes No Do not know" at bounding box center [392, 433] width 488 height 37
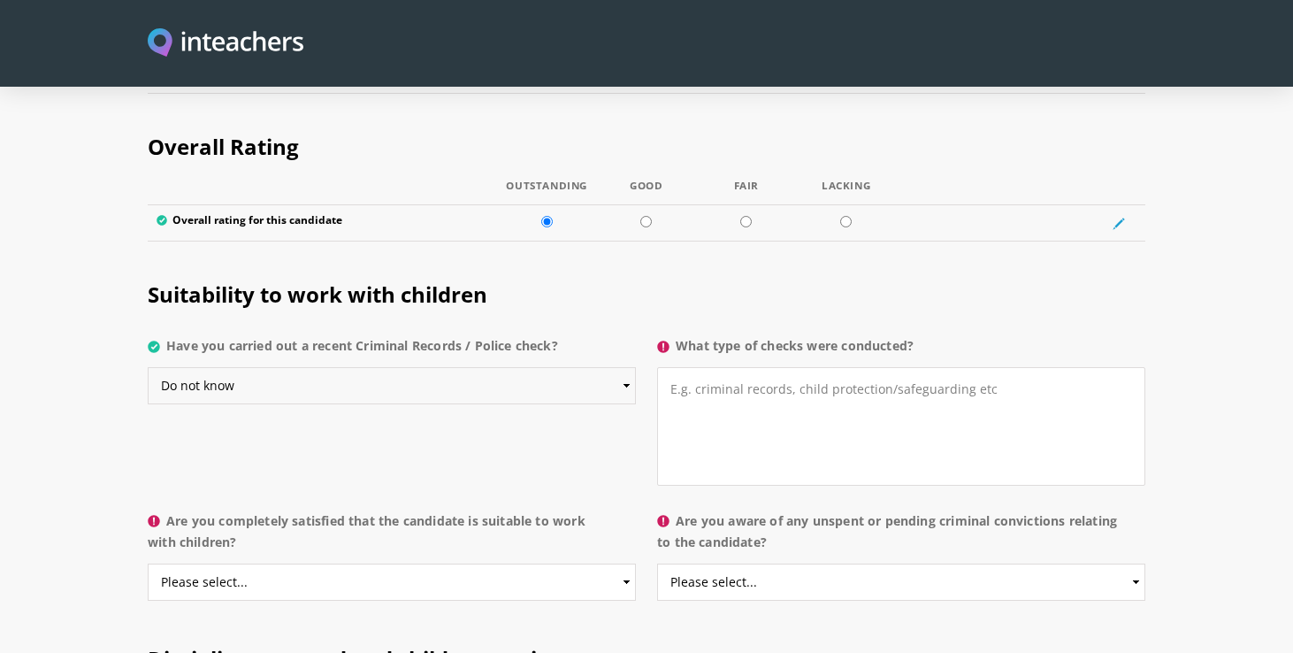
scroll to position [3356, 0]
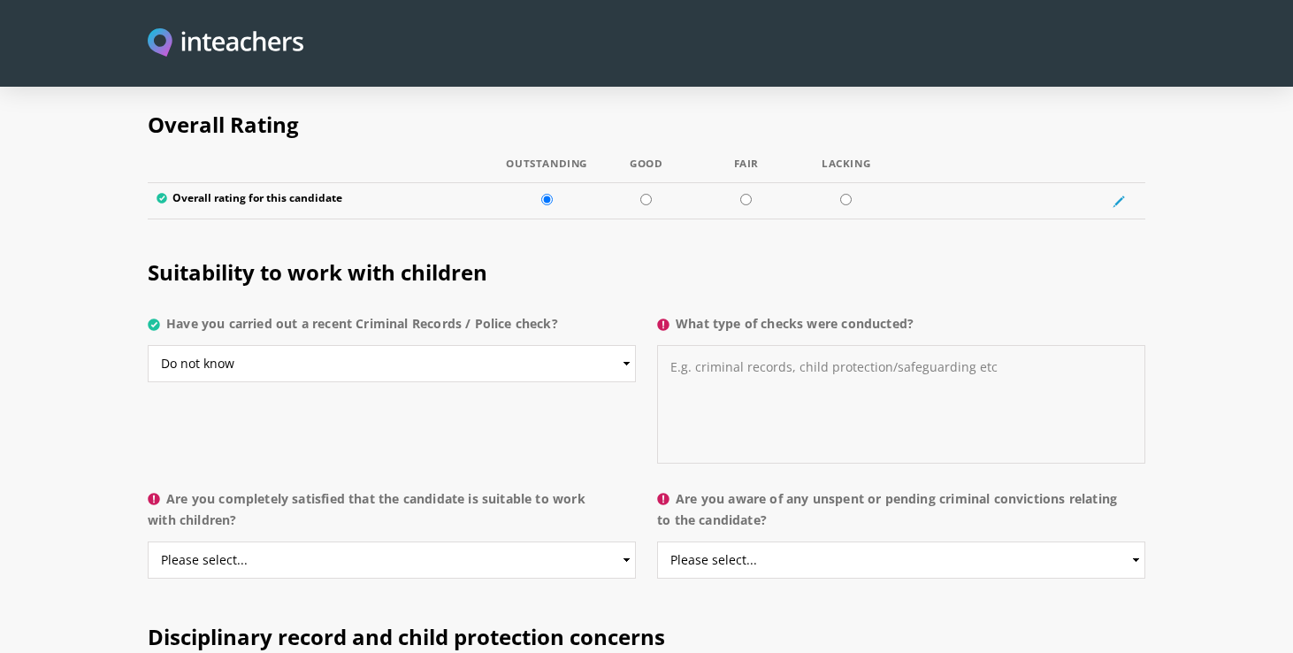
click at [732, 345] on textarea "What type of checks were conducted?" at bounding box center [901, 404] width 488 height 119
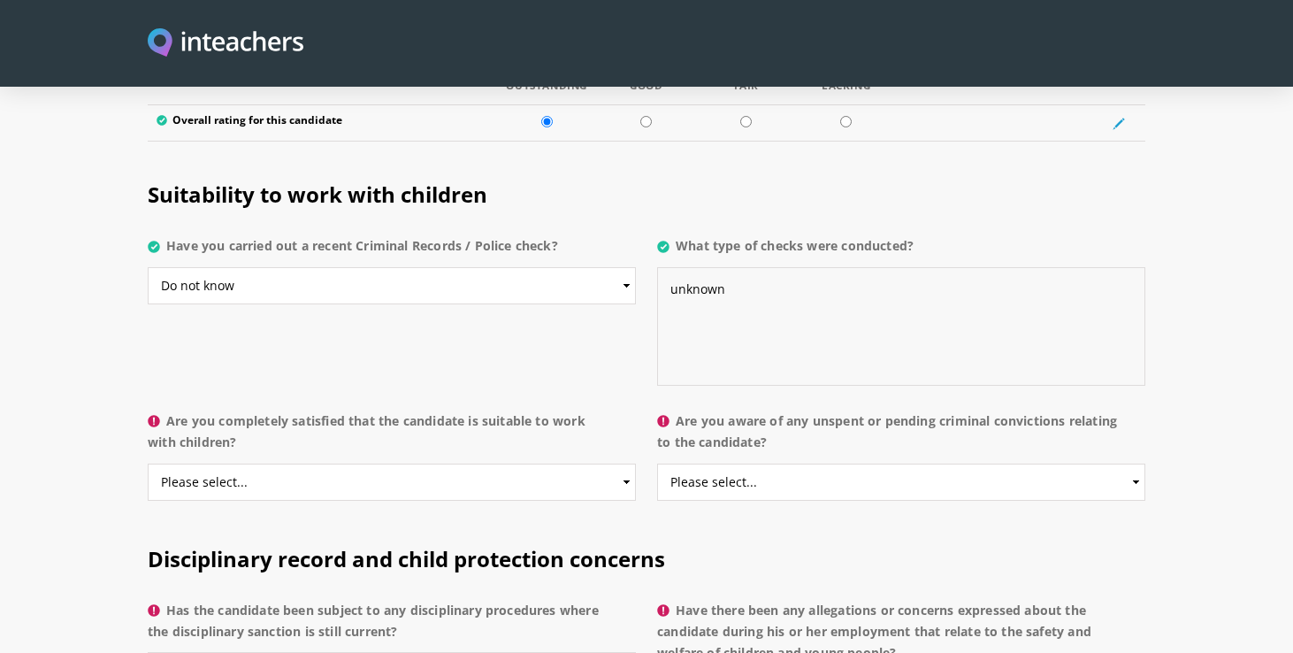
scroll to position [3460, 0]
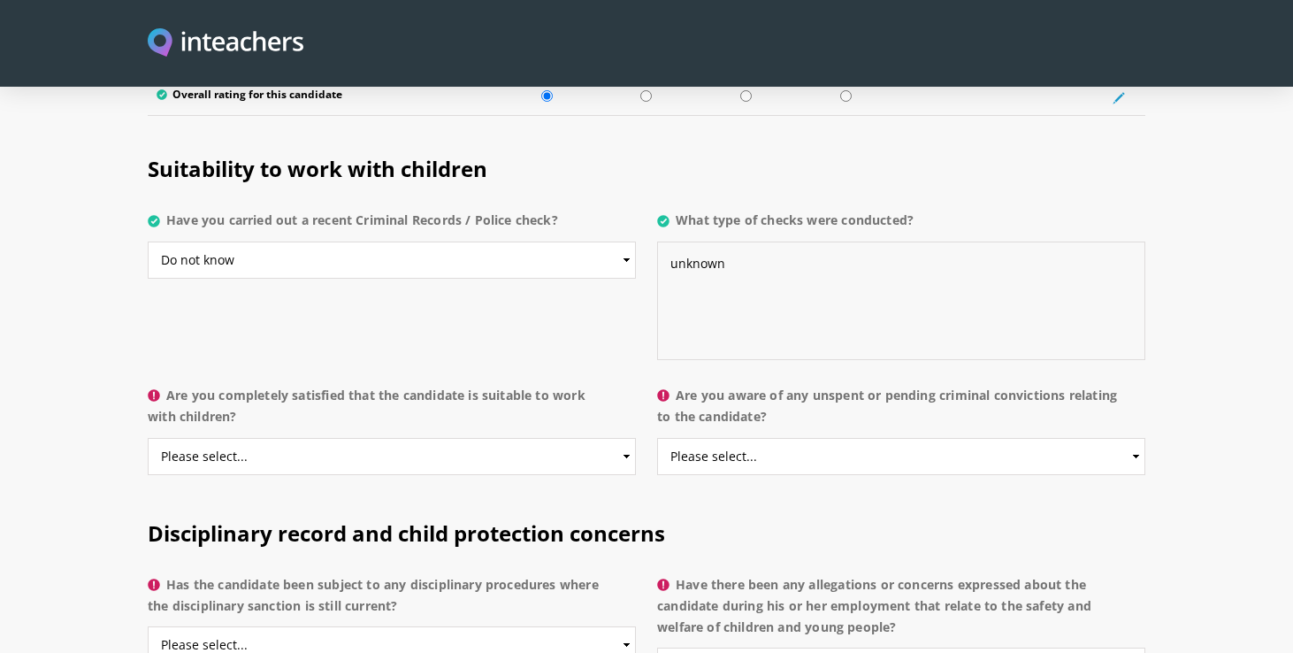
type textarea "unknown"
click at [550, 438] on select "Please select... Yes No Do not know" at bounding box center [392, 456] width 488 height 37
select select "Yes"
click at [148, 438] on select "Please select... Yes No Do not know" at bounding box center [392, 456] width 488 height 37
click at [564, 242] on select "Please select... Yes No Do not know" at bounding box center [392, 260] width 488 height 37
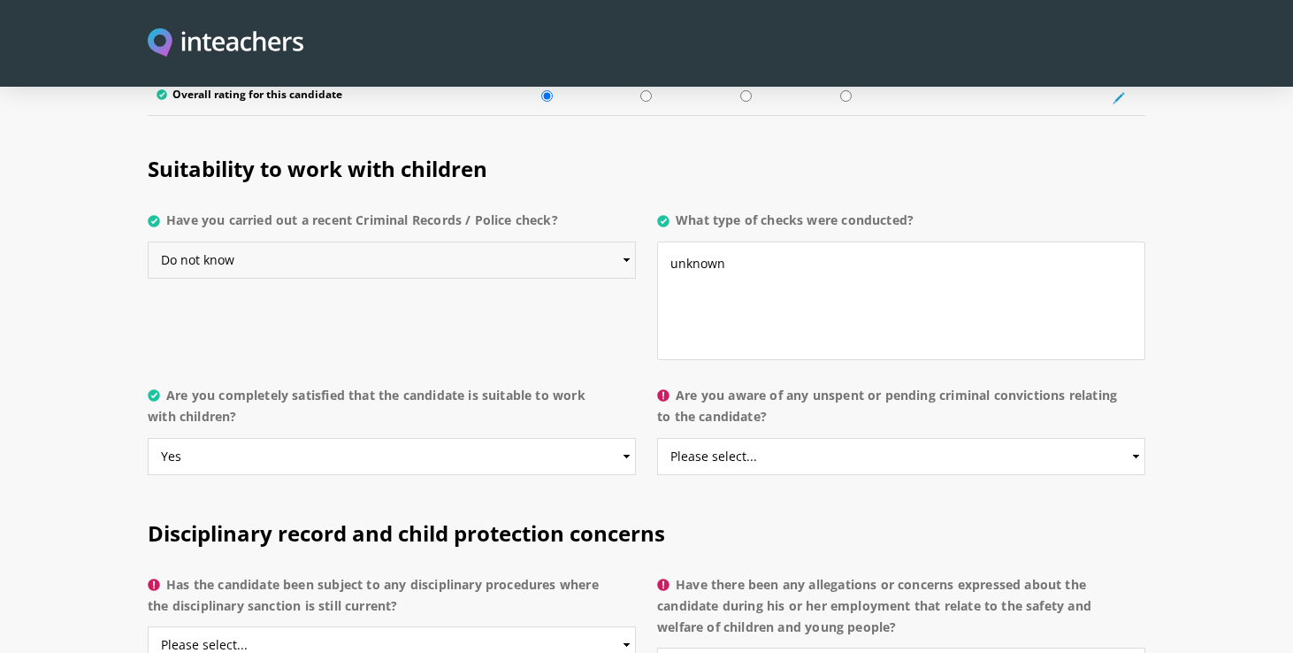
select select "Yes"
click at [148, 242] on select "Please select... Yes No Do not know" at bounding box center [392, 260] width 488 height 37
click at [749, 255] on textarea "unknown" at bounding box center [901, 301] width 488 height 119
click at [727, 438] on select "Please select... Yes No Do not know" at bounding box center [901, 456] width 488 height 37
select select "No"
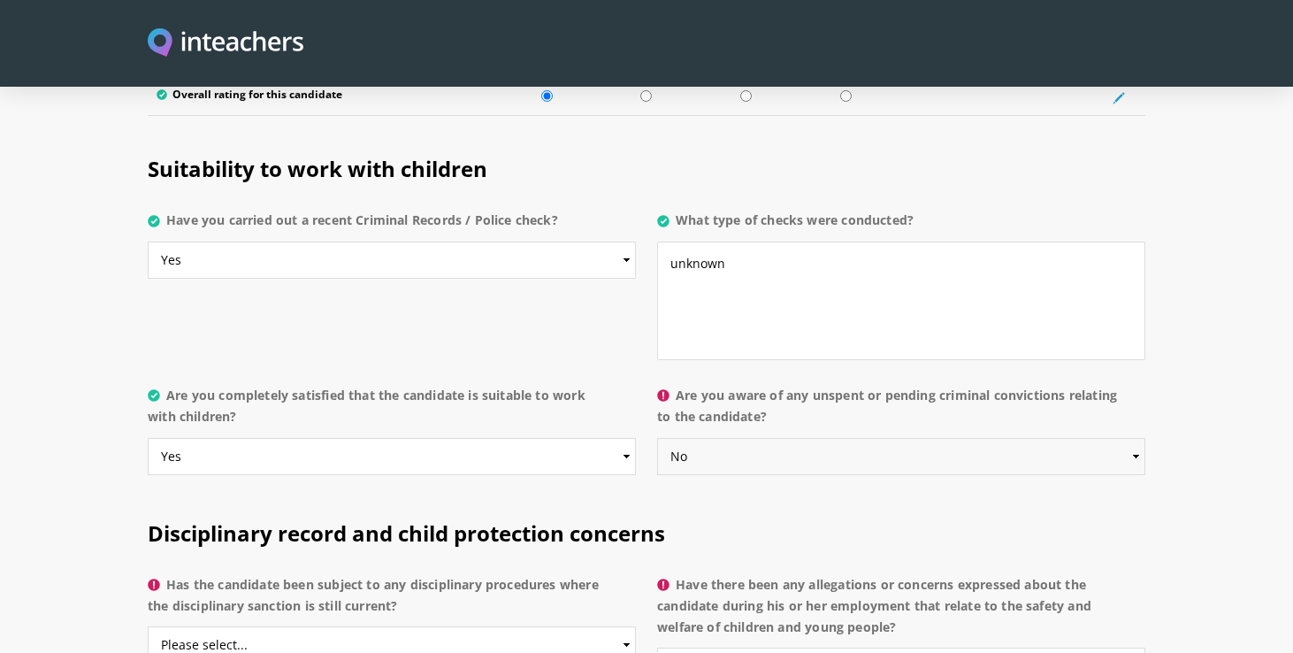
click at [657, 438] on select "Please select... Yes No Do not know" at bounding box center [901, 456] width 488 height 37
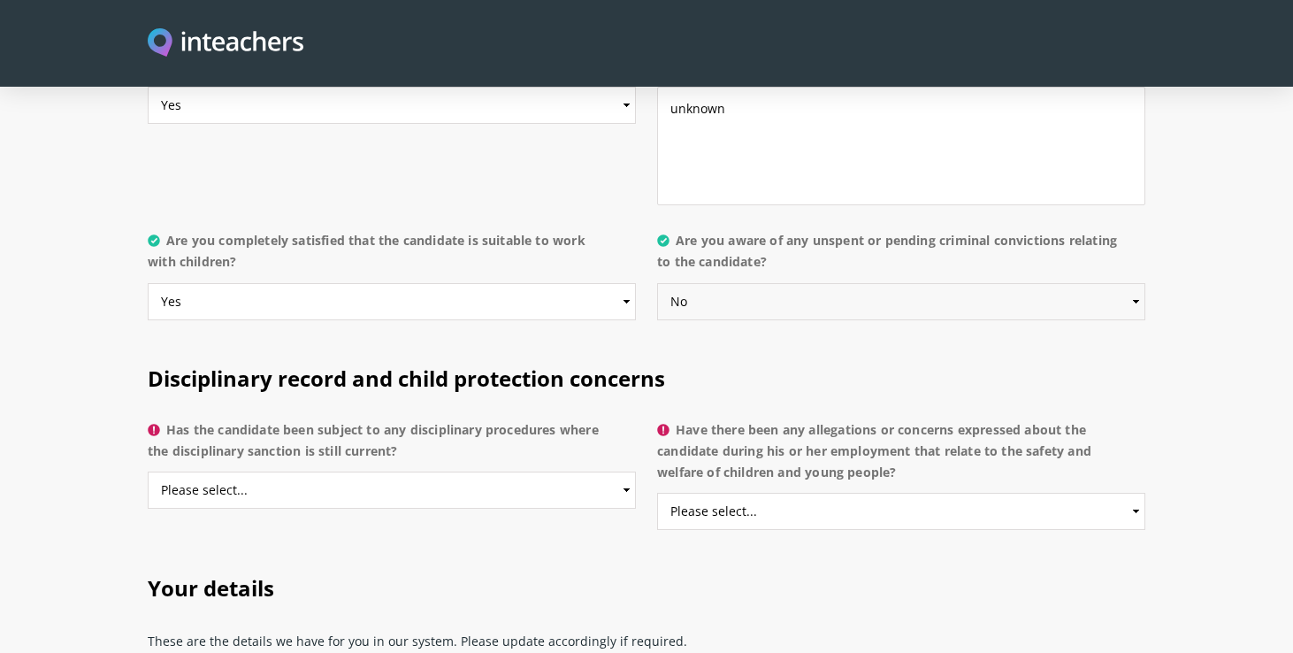
scroll to position [3663, 0]
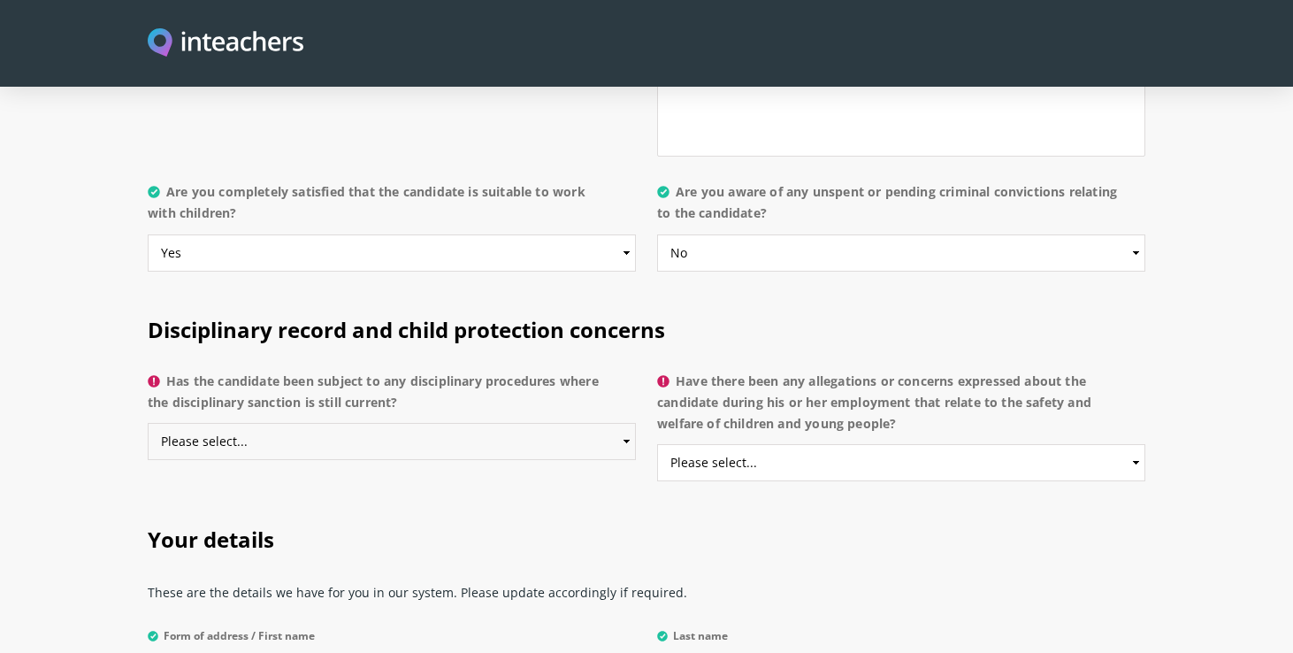
click at [513, 423] on select "Please select... Yes No Do not know" at bounding box center [392, 441] width 488 height 37
select select "No"
click at [148, 423] on select "Please select... Yes No Do not know" at bounding box center [392, 441] width 488 height 37
click at [716, 444] on select "Please select... Yes No Do not know" at bounding box center [901, 462] width 488 height 37
select select "No"
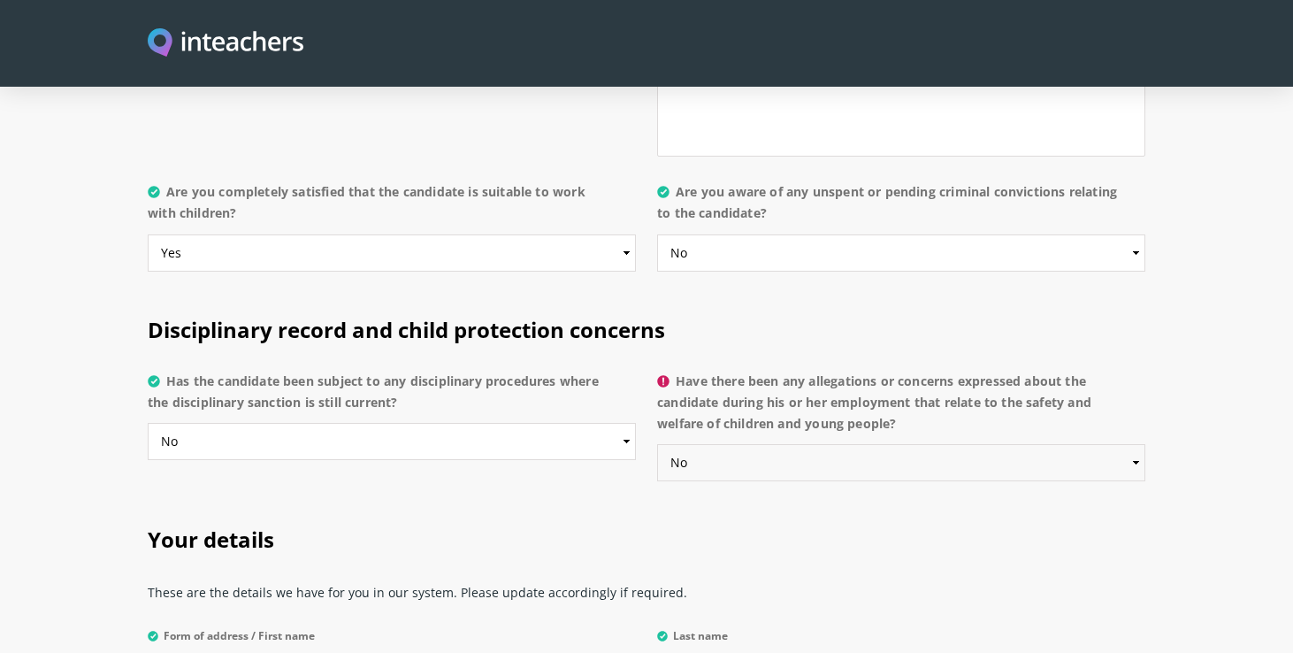
click at [657, 444] on select "Please select... Yes No Do not know" at bounding box center [901, 462] width 488 height 37
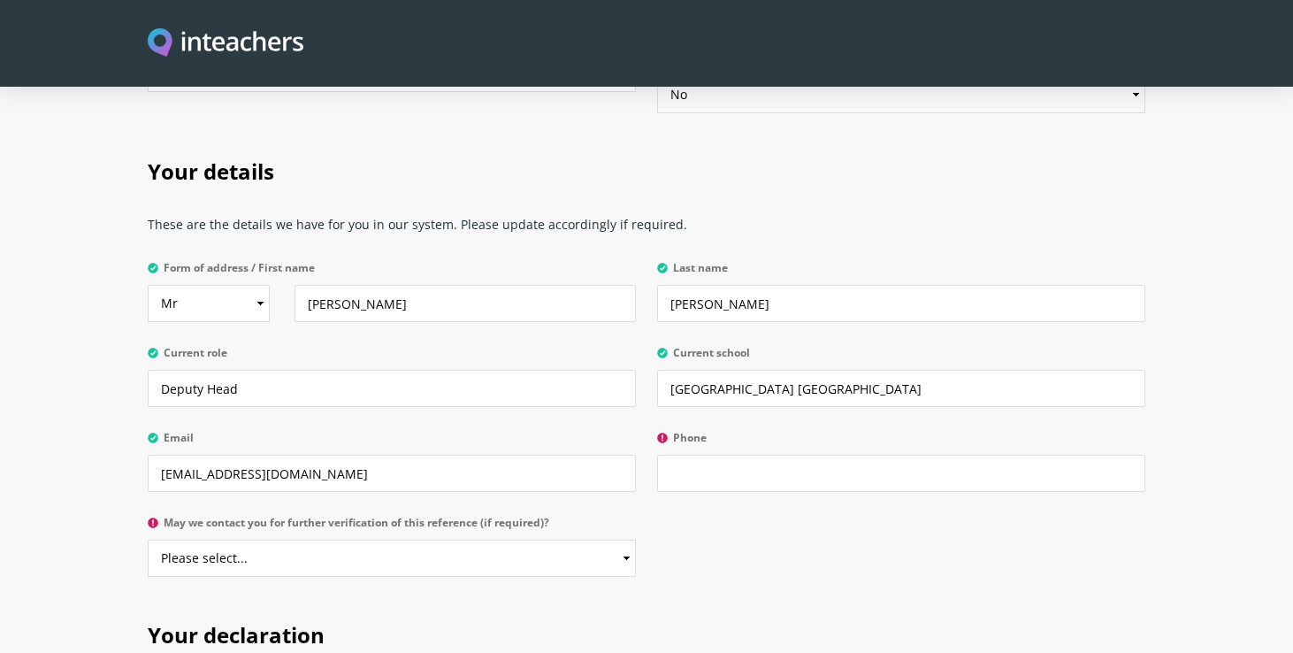
scroll to position [4063, 0]
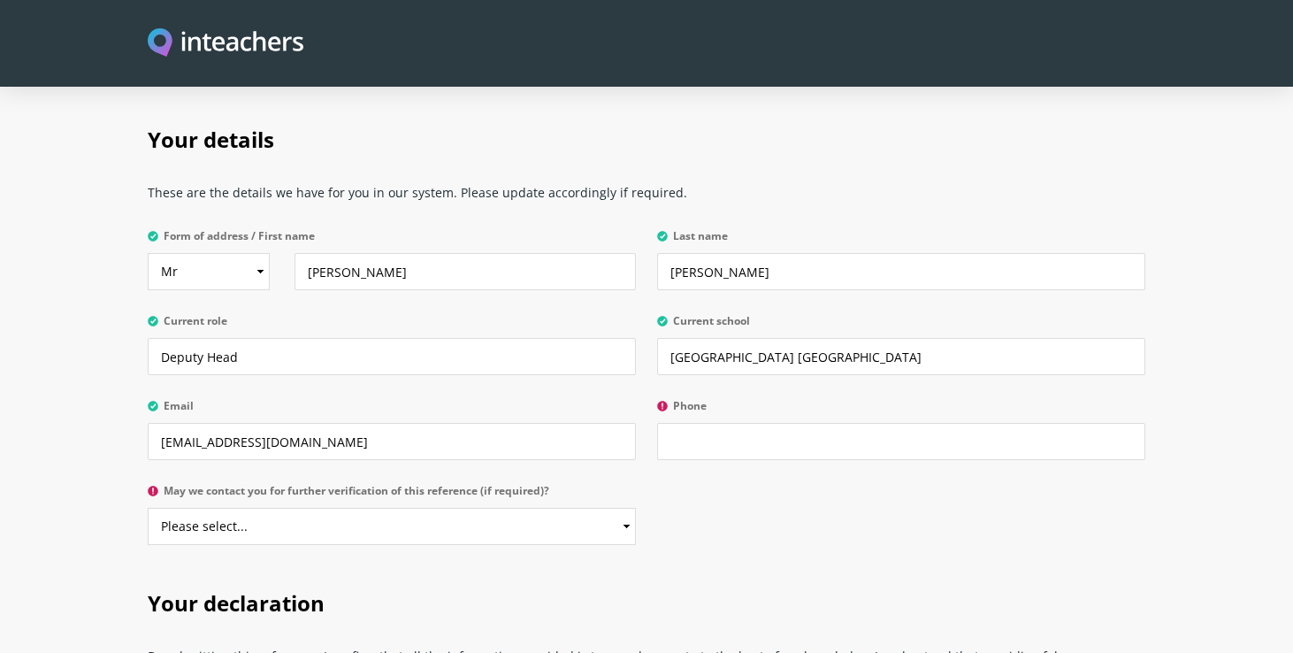
click at [681, 400] on label "Phone" at bounding box center [901, 411] width 488 height 23
click at [681, 423] on input "Phone" at bounding box center [901, 441] width 488 height 37
click at [652, 449] on div "Your details These are the details we have for you in our system. Please update…" at bounding box center [646, 331] width 1019 height 464
click at [622, 508] on select "Please select... Yes No" at bounding box center [392, 526] width 488 height 37
select select "Yes"
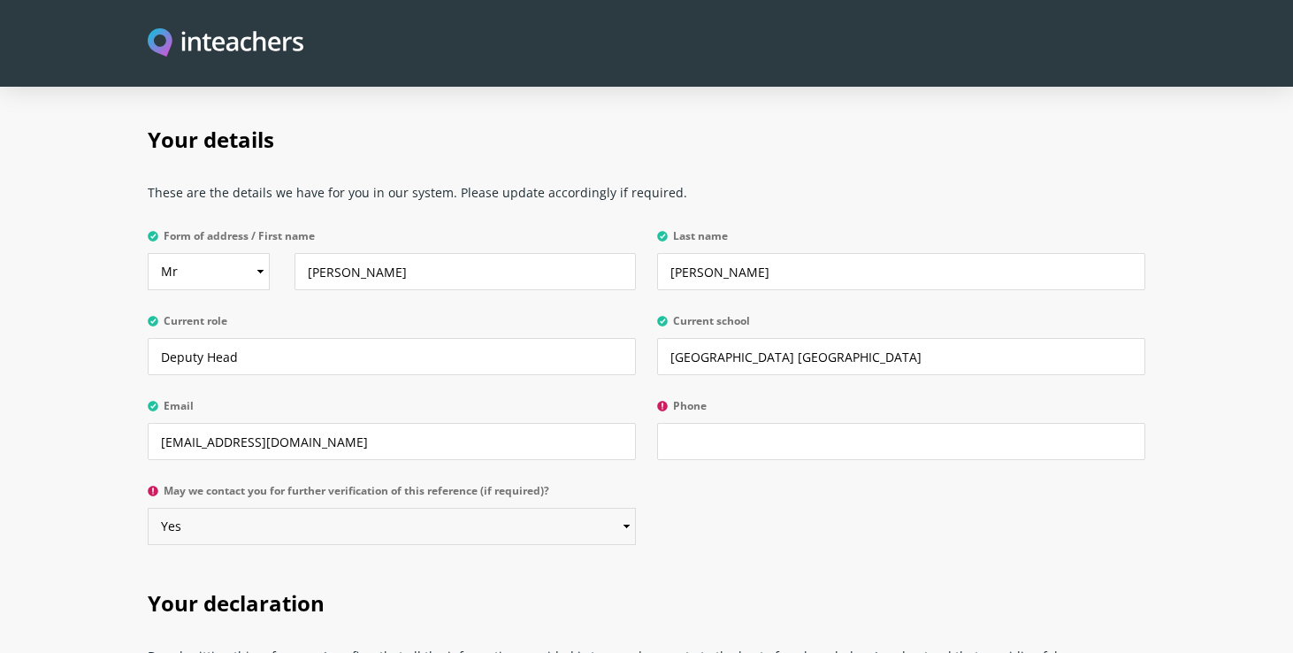
click at [148, 508] on select "Please select... Yes No" at bounding box center [392, 526] width 488 height 37
click at [811, 479] on div "Your details These are the details we have for you in our system. Please update…" at bounding box center [646, 331] width 1019 height 464
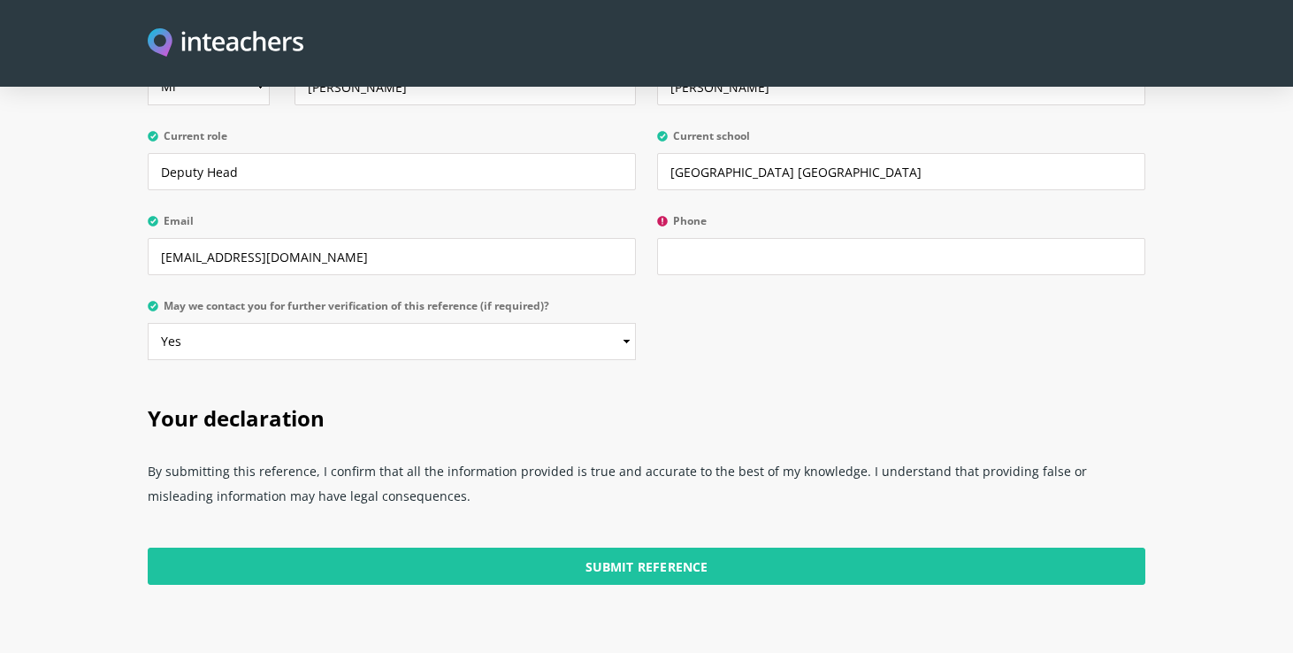
scroll to position [4250, 0]
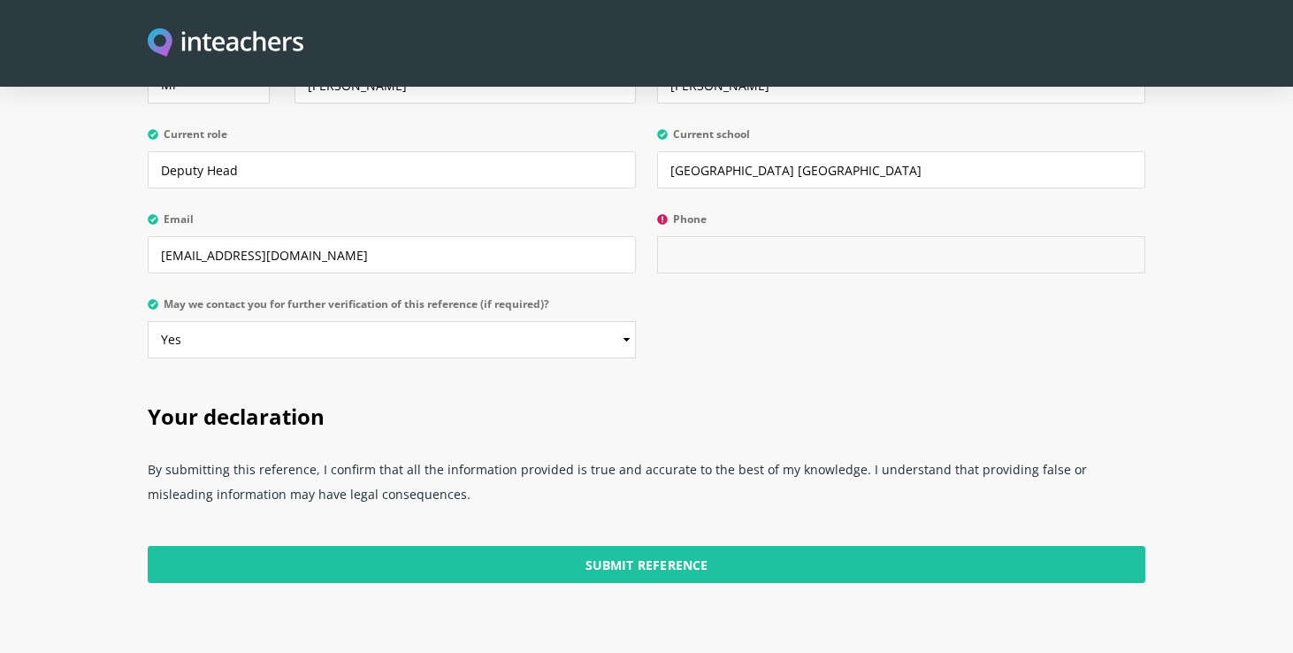
click at [701, 236] on input "Phone" at bounding box center [901, 254] width 488 height 37
type input "5"
click at [695, 311] on div "Your details These are the details we have for you in our system. Please update…" at bounding box center [646, 144] width 1019 height 464
click at [687, 236] on input "5" at bounding box center [901, 254] width 488 height 37
click at [661, 236] on input "5" at bounding box center [901, 254] width 488 height 37
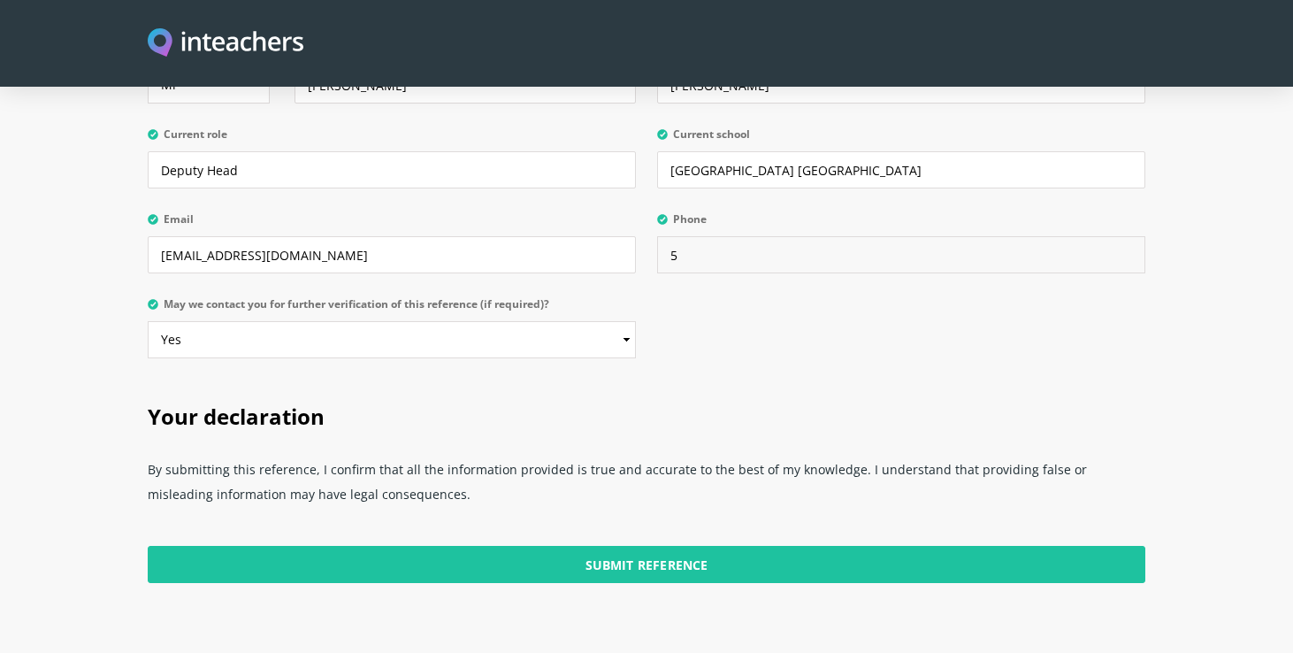
click at [667, 236] on input "5" at bounding box center [901, 254] width 488 height 37
click at [677, 236] on input "5" at bounding box center [901, 254] width 488 height 37
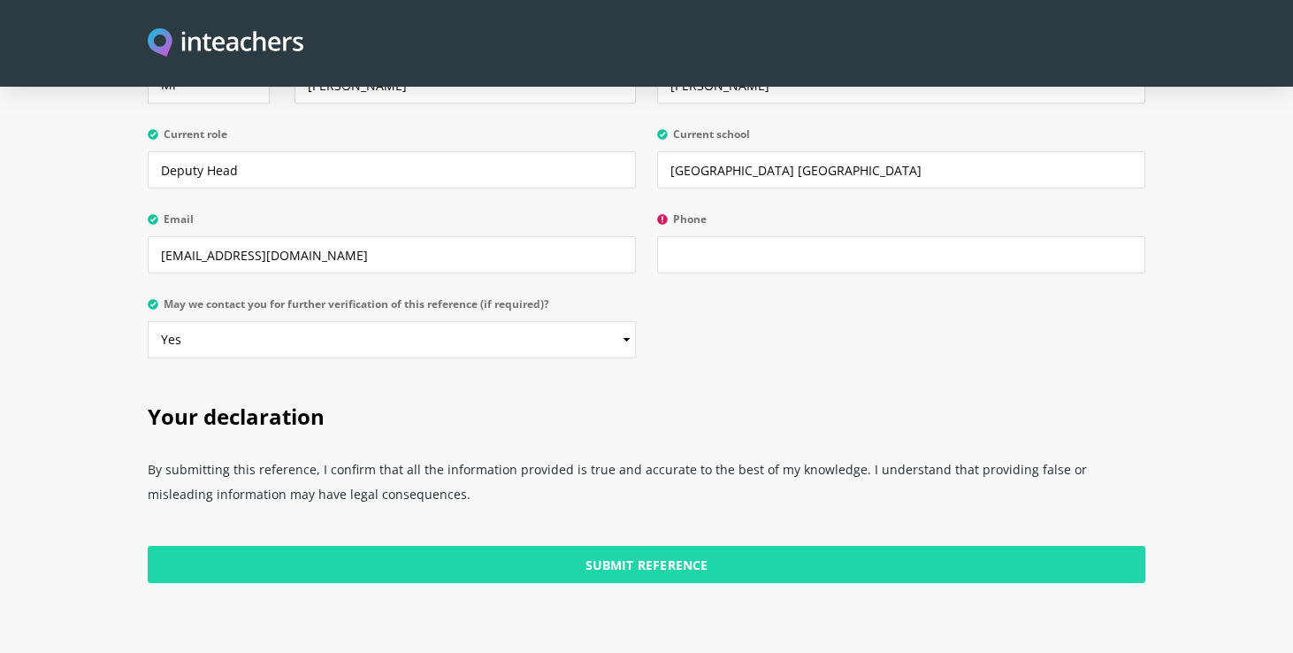
click at [677, 546] on input "Submit Reference" at bounding box center [647, 564] width 998 height 37
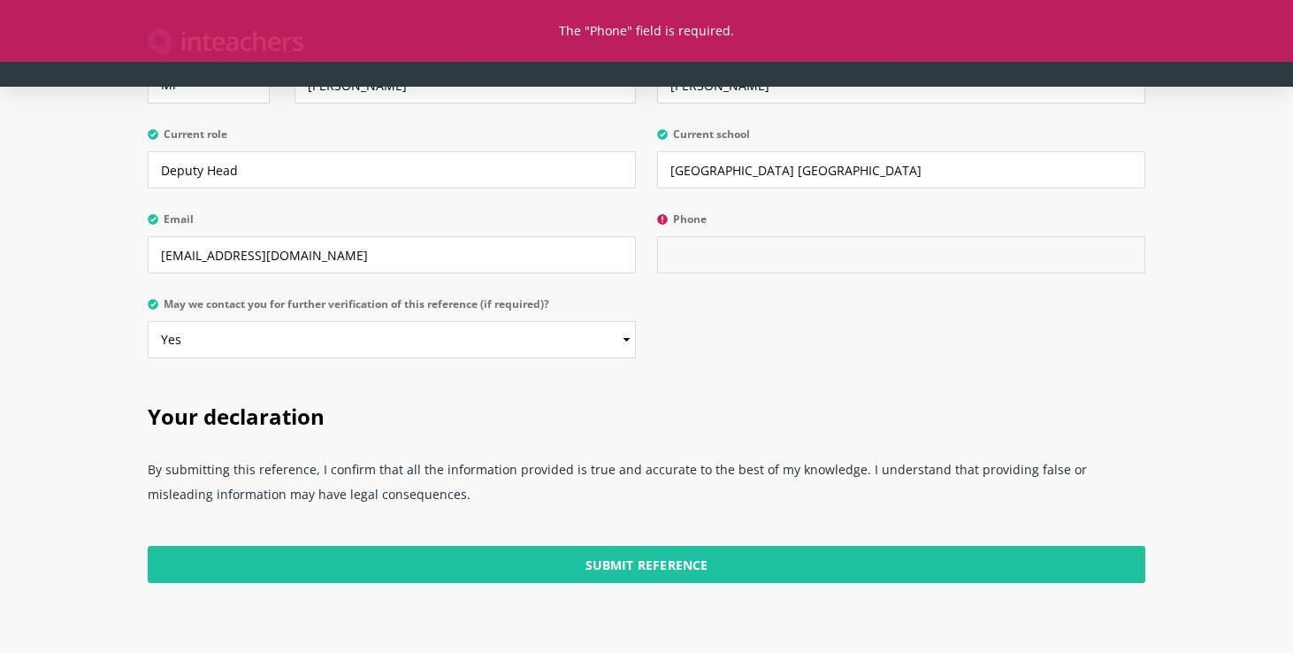
click at [707, 236] on input "Phone" at bounding box center [901, 254] width 488 height 37
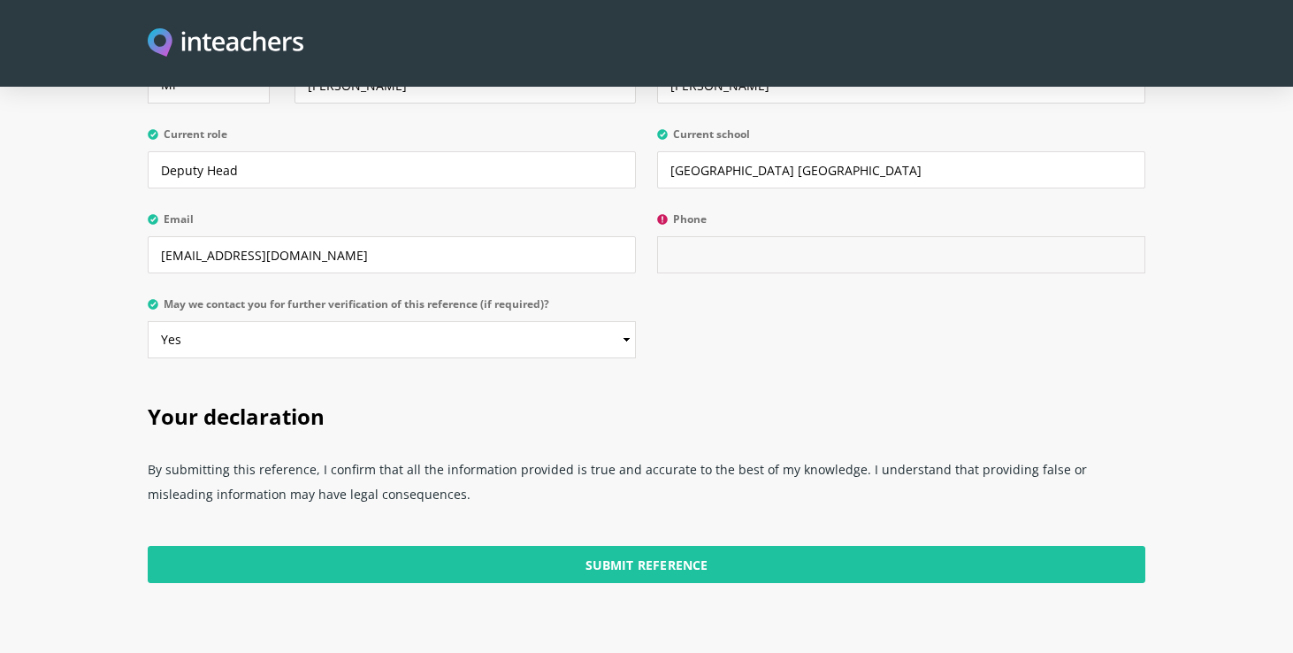
click at [755, 236] on input "Phone" at bounding box center [901, 254] width 488 height 37
paste input "[PHONE_NUMBER]"
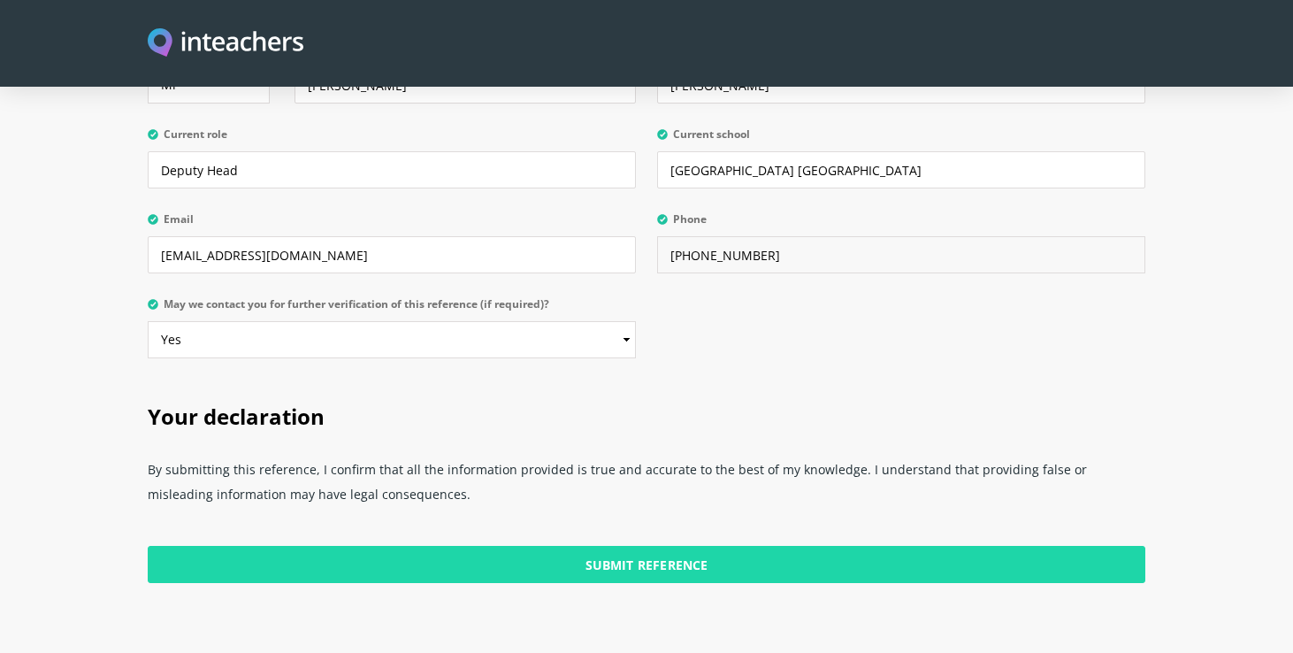
type input "[PHONE_NUMBER]"
click at [676, 546] on input "Submit Reference" at bounding box center [647, 564] width 998 height 37
